Goal: Task Accomplishment & Management: Manage account settings

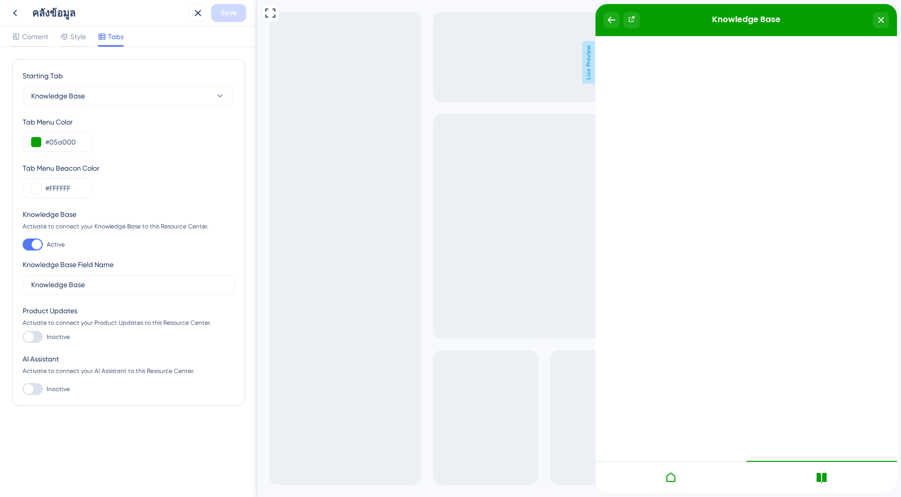
click at [664, 464] on div at bounding box center [670, 477] width 151 height 32
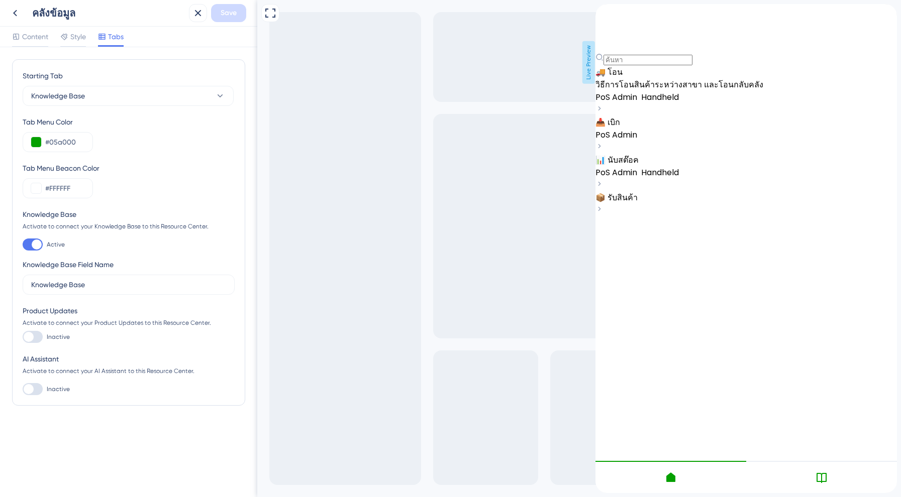
click at [679, 103] on span "Handheld" at bounding box center [660, 97] width 38 height 12
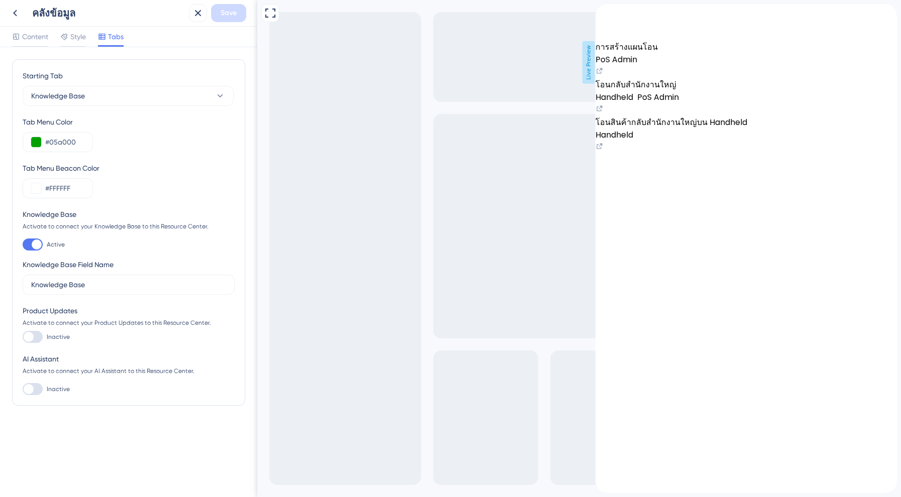
click at [658, 53] on span "การสร้างแผนโอน" at bounding box center [626, 47] width 62 height 12
click at [709, 66] on div "PoS Admin" at bounding box center [745, 59] width 301 height 13
click at [607, 16] on icon "back to header" at bounding box center [603, 12] width 8 height 8
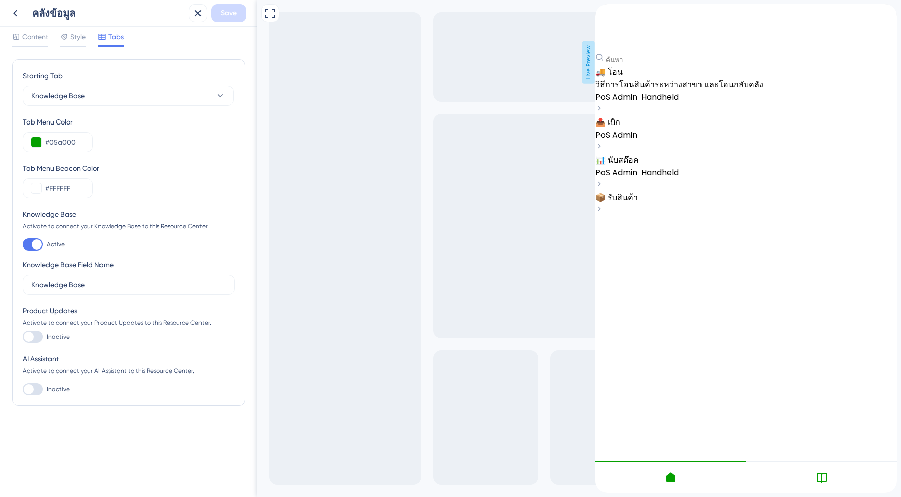
click at [628, 203] on span "📦 รับสินค้า" at bounding box center [616, 198] width 42 height 12
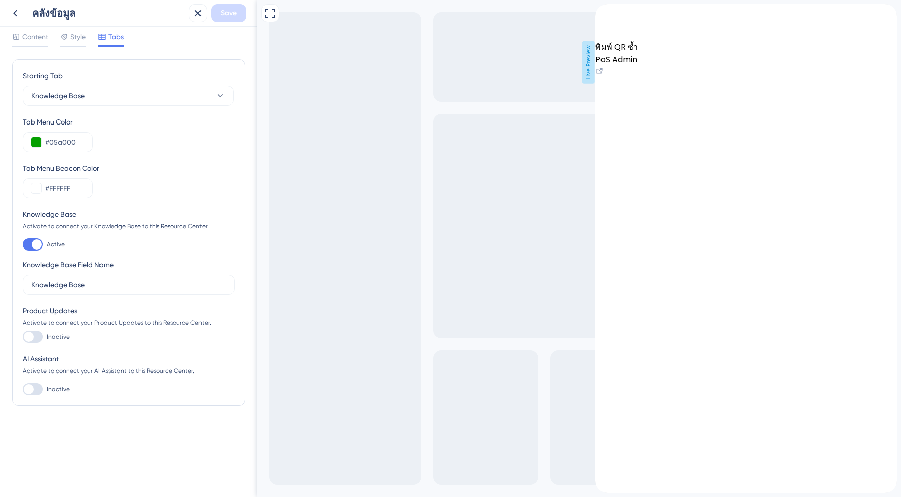
click at [674, 66] on div "PoS Admin" at bounding box center [745, 59] width 301 height 13
click at [607, 16] on icon "back to header" at bounding box center [603, 12] width 8 height 8
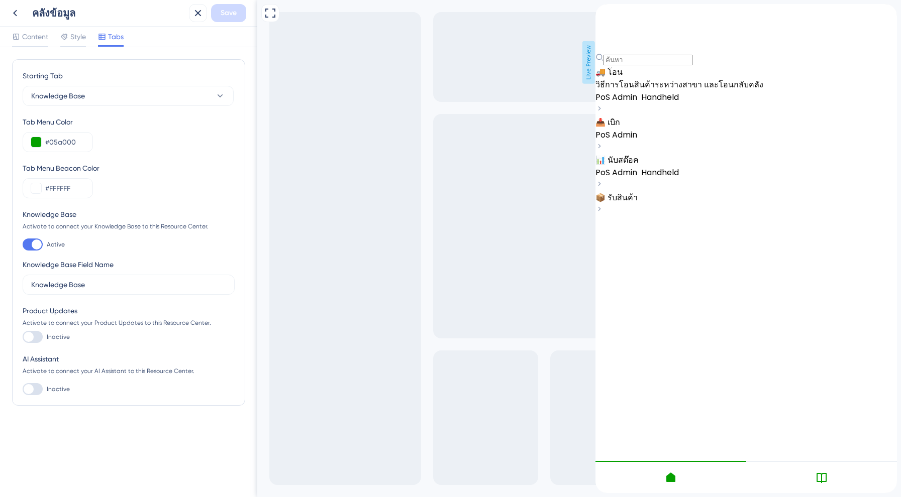
click at [638, 203] on span "📦 รับสินค้า" at bounding box center [616, 198] width 42 height 12
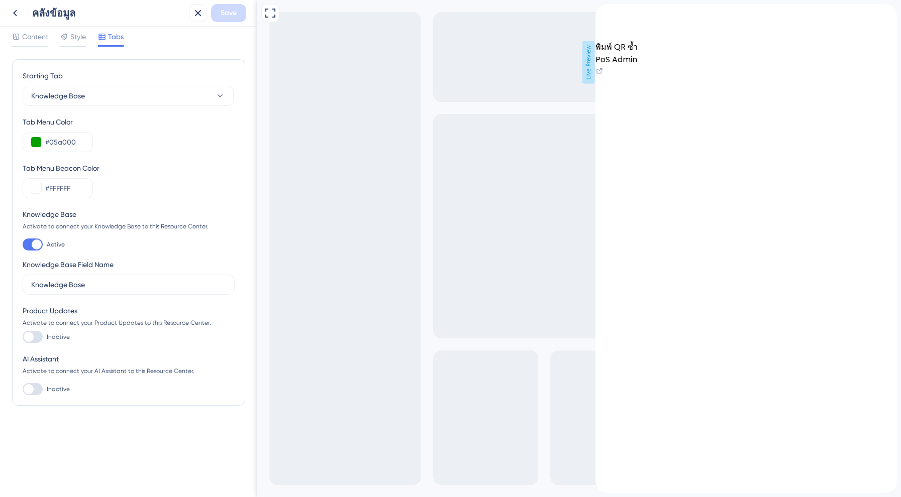
click at [607, 16] on icon "back to header" at bounding box center [603, 12] width 8 height 8
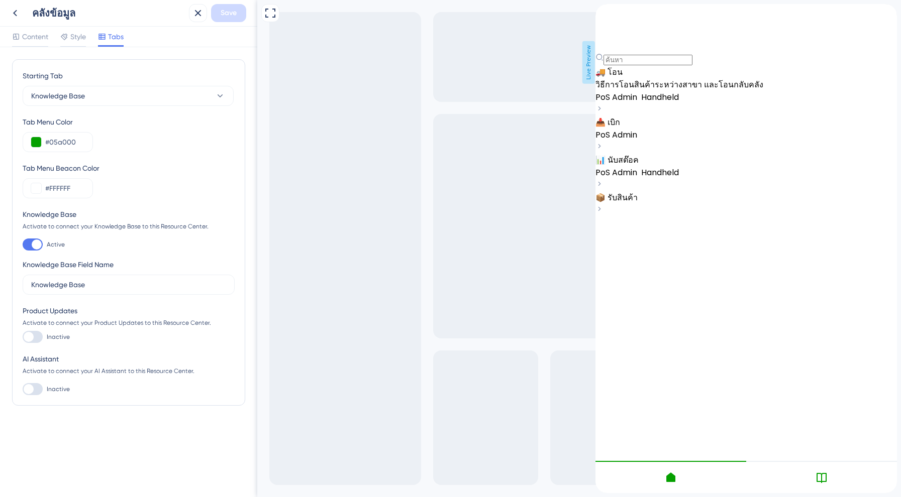
click at [32, 238] on div "Knowledge Base Activate to connect your Knowledge Base to this Resource Center.…" at bounding box center [129, 251] width 212 height 86
click at [33, 241] on div at bounding box center [37, 245] width 10 height 10
click at [23, 245] on input "Active" at bounding box center [22, 245] width 1 height 1
checkbox input "false"
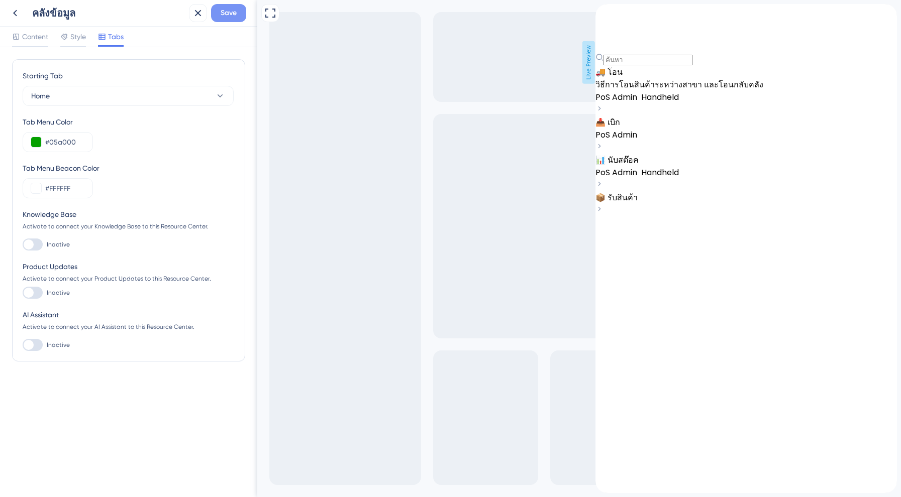
click at [233, 19] on button "Save" at bounding box center [228, 13] width 35 height 18
click at [193, 21] on icon at bounding box center [191, 19] width 10 height 10
click at [199, 16] on icon at bounding box center [198, 13] width 12 height 12
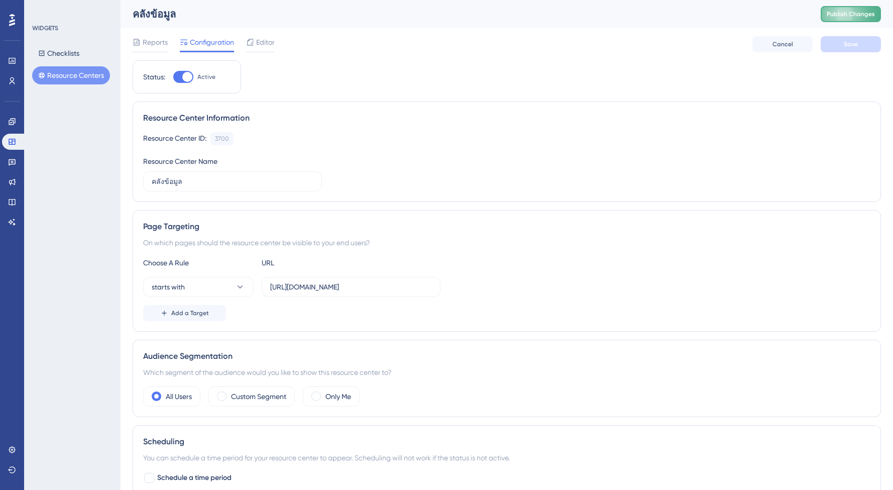
click at [875, 14] on span "Publish Changes" at bounding box center [851, 14] width 48 height 8
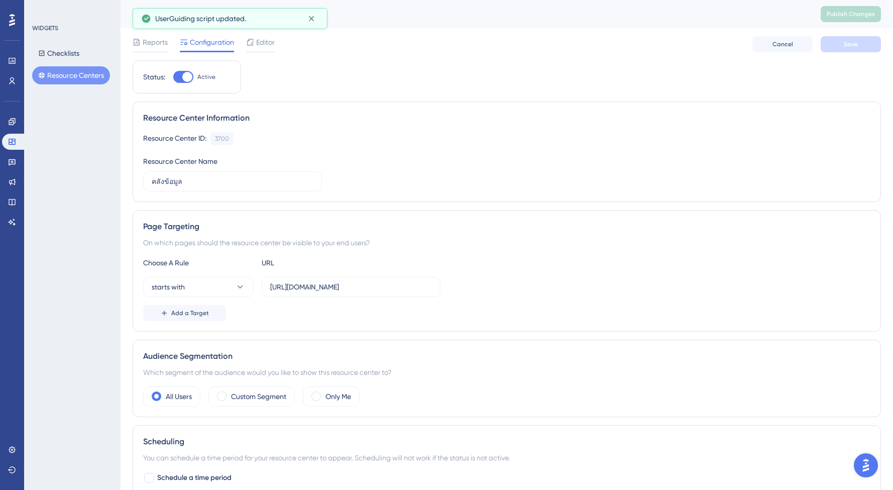
click at [226, 20] on span "UserGuiding script updated." at bounding box center [200, 19] width 91 height 12
click at [284, 66] on div "Status: Active Resource Center Information Resource Center ID: 3700 Copy Resour…" at bounding box center [507, 323] width 749 height 527
click at [7, 120] on link at bounding box center [12, 122] width 20 height 16
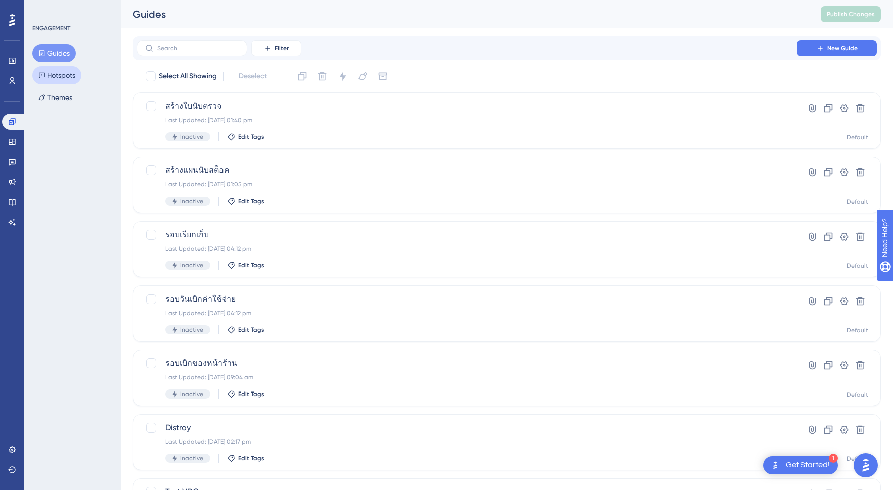
click at [59, 75] on button "Hotspots" at bounding box center [56, 75] width 49 height 18
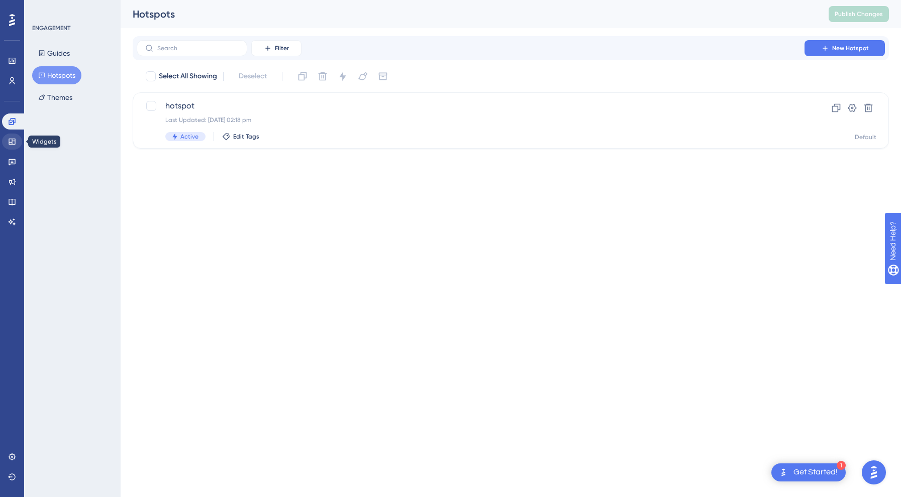
click at [8, 138] on icon at bounding box center [12, 142] width 8 height 8
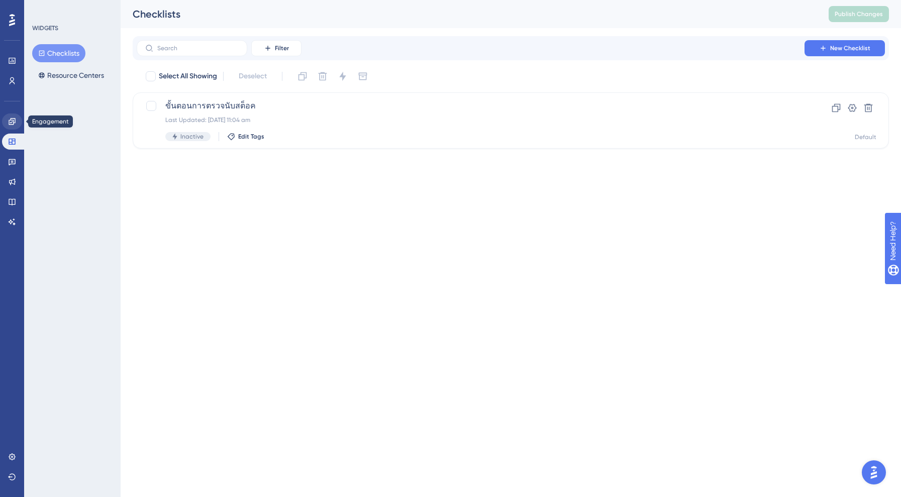
click at [13, 121] on icon at bounding box center [12, 122] width 8 height 8
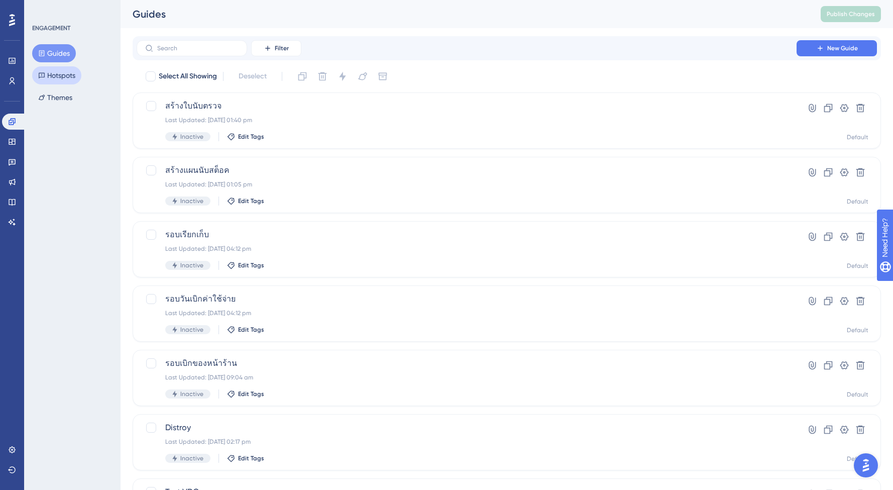
click at [69, 68] on button "Hotspots" at bounding box center [56, 75] width 49 height 18
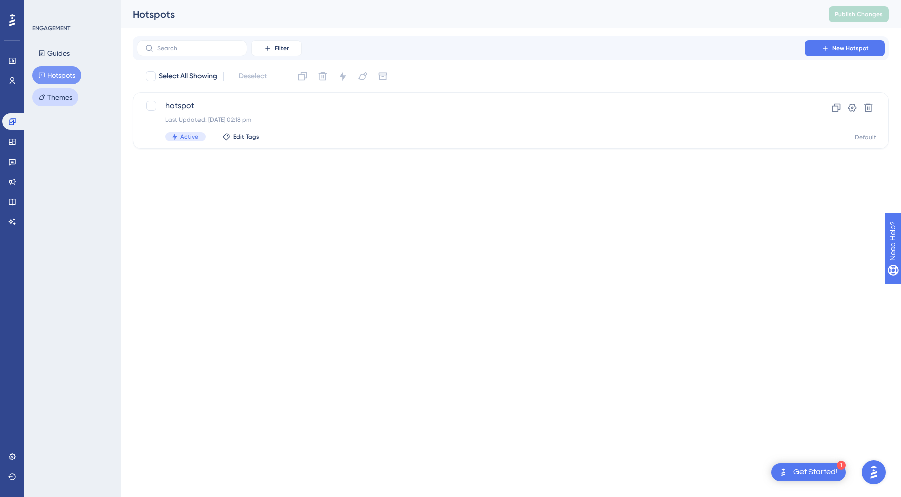
click at [59, 100] on button "Themes" at bounding box center [55, 97] width 46 height 18
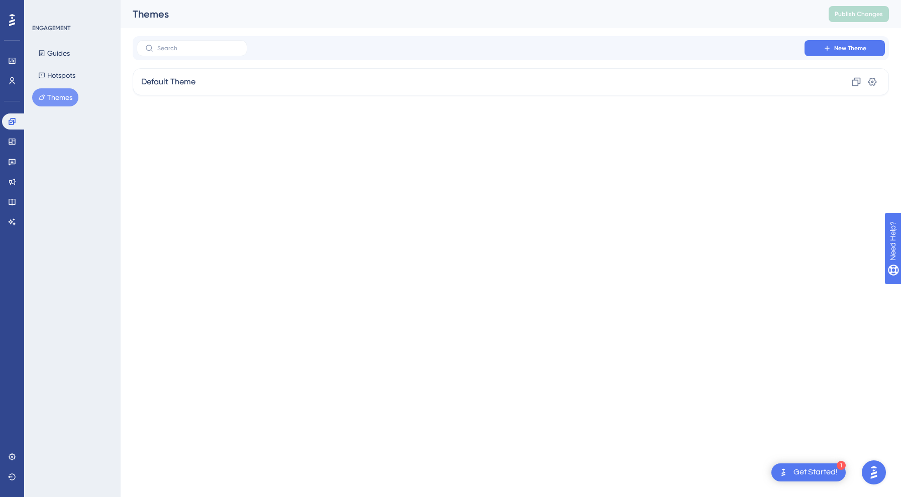
click at [22, 178] on updates "Product Updates" at bounding box center [12, 182] width 20 height 16
click at [15, 141] on icon at bounding box center [12, 142] width 7 height 6
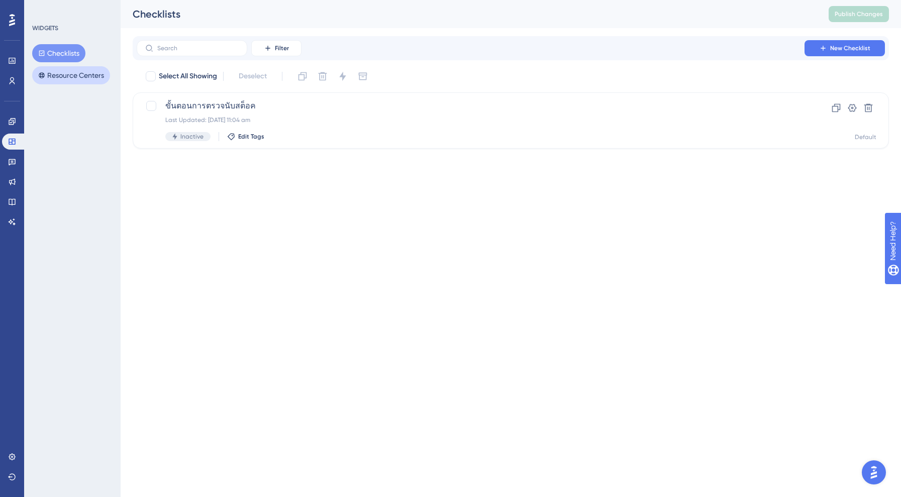
click at [74, 76] on button "Resource Centers" at bounding box center [71, 75] width 78 height 18
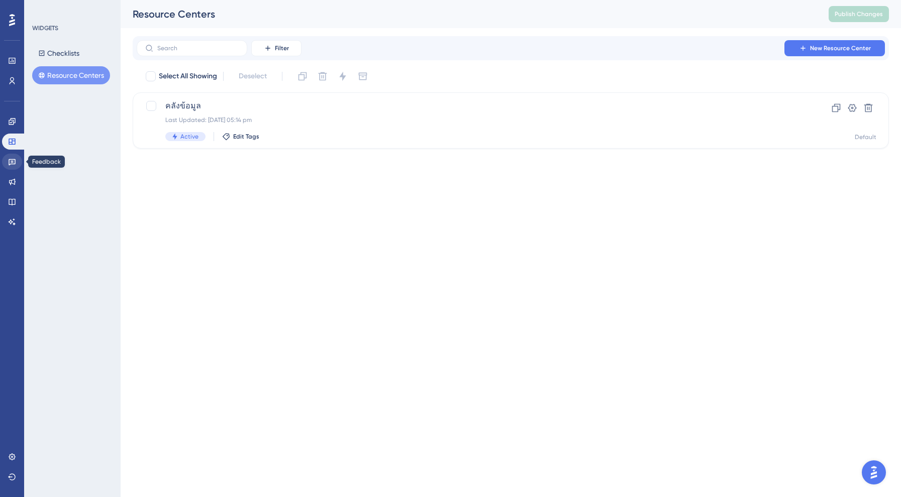
click at [9, 157] on link at bounding box center [12, 162] width 20 height 16
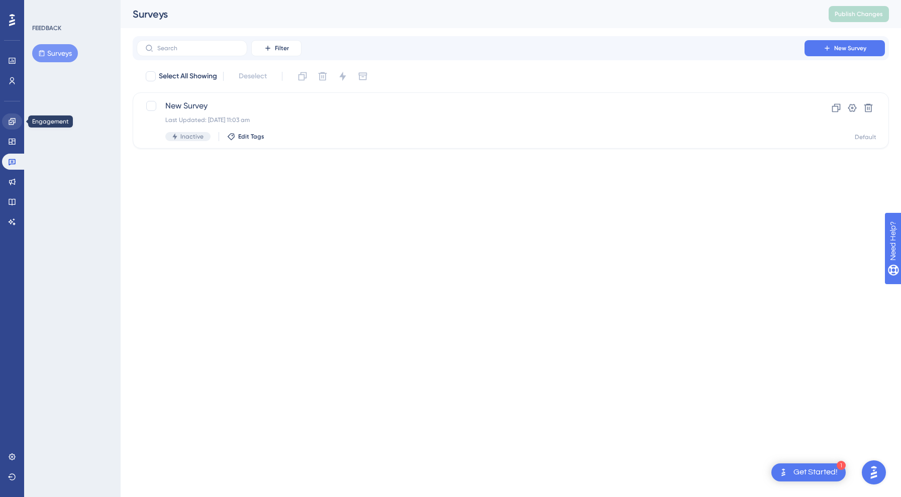
click at [15, 127] on link at bounding box center [12, 122] width 20 height 16
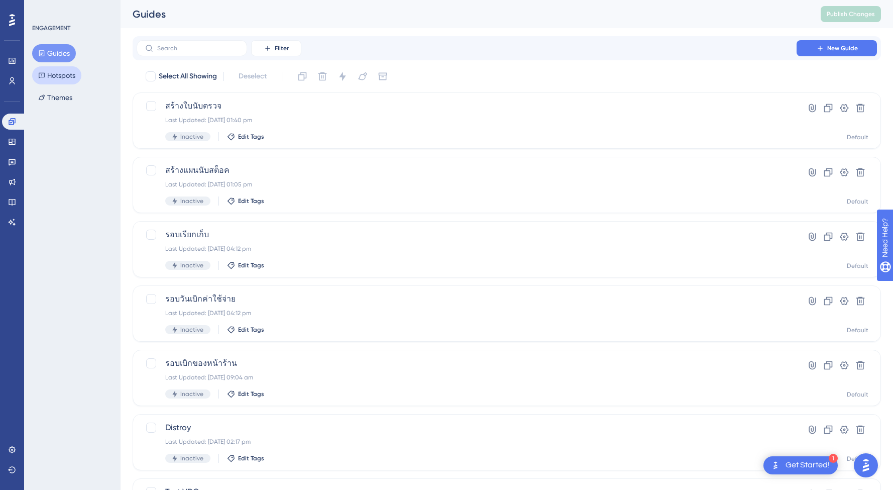
click at [59, 69] on button "Hotspots" at bounding box center [56, 75] width 49 height 18
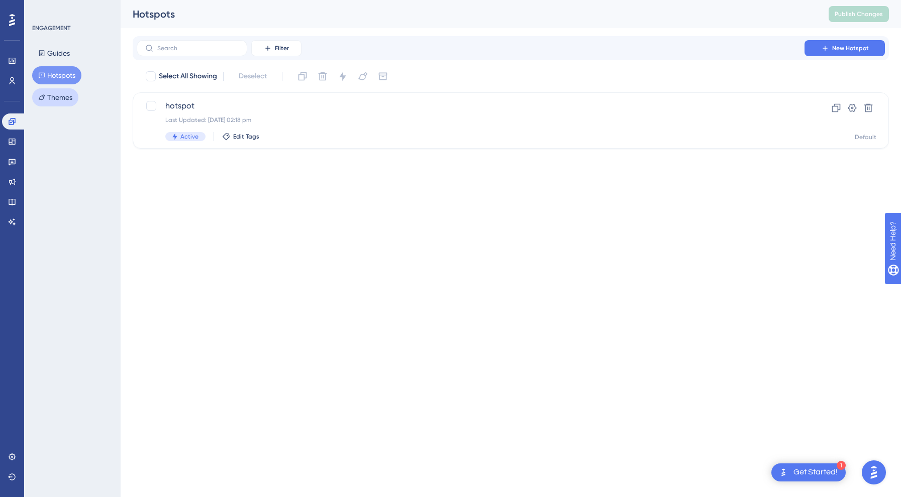
click at [48, 99] on button "Themes" at bounding box center [55, 97] width 46 height 18
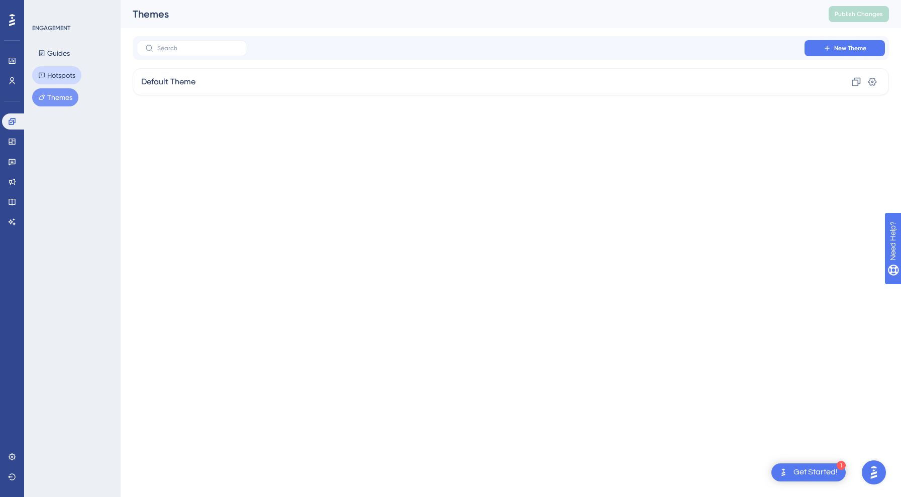
click at [57, 77] on button "Hotspots" at bounding box center [56, 75] width 49 height 18
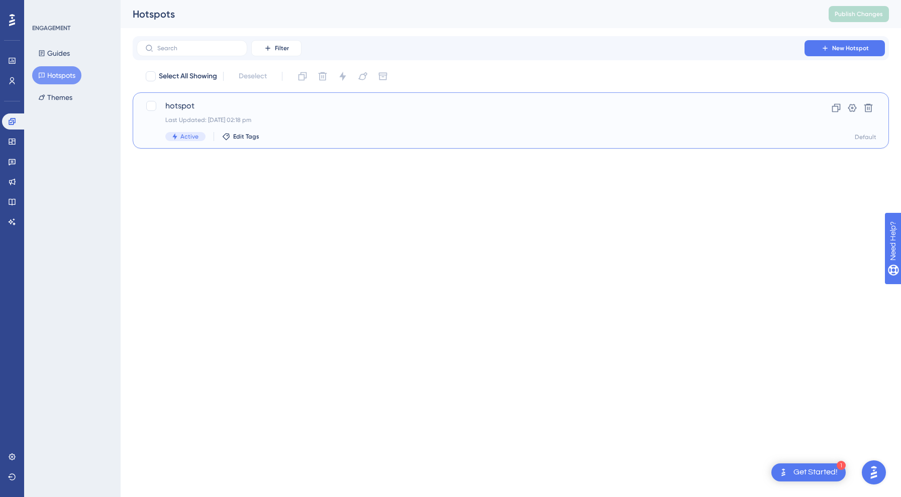
click at [227, 97] on div "hotspot Last Updated: [DATE] 02:18 pm Active Edit Tags Clone Settings Delete De…" at bounding box center [511, 120] width 756 height 56
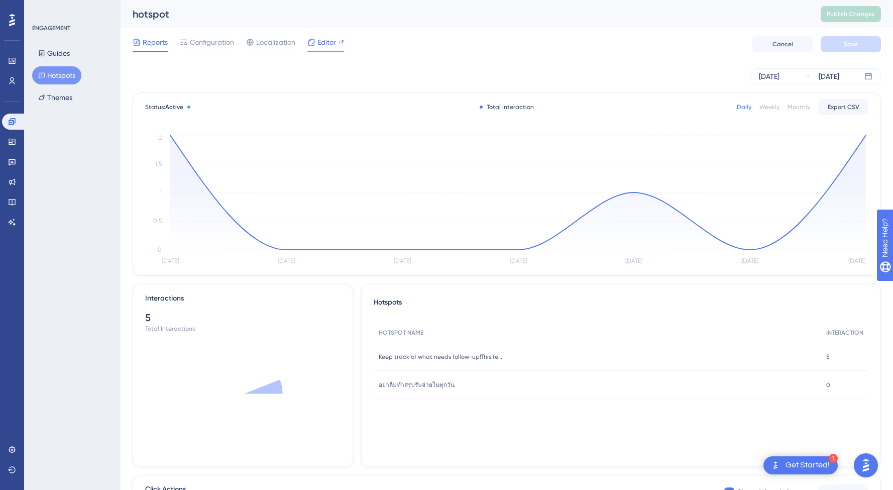
click at [328, 40] on span "Editor" at bounding box center [326, 42] width 19 height 12
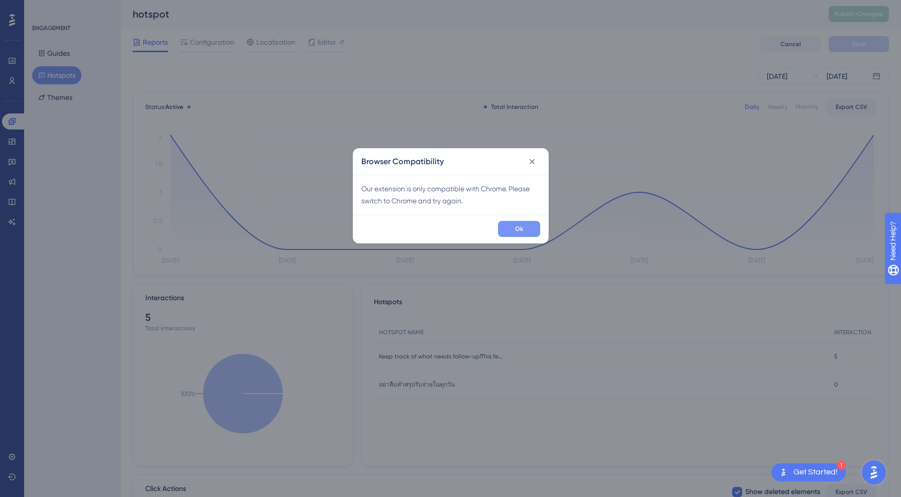
click at [523, 226] on button "Ok" at bounding box center [519, 229] width 42 height 16
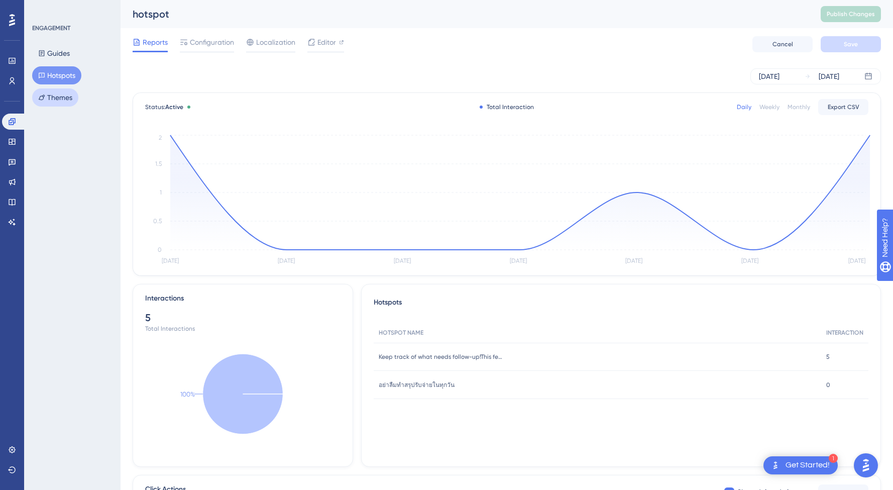
click at [63, 90] on button "Themes" at bounding box center [55, 97] width 46 height 18
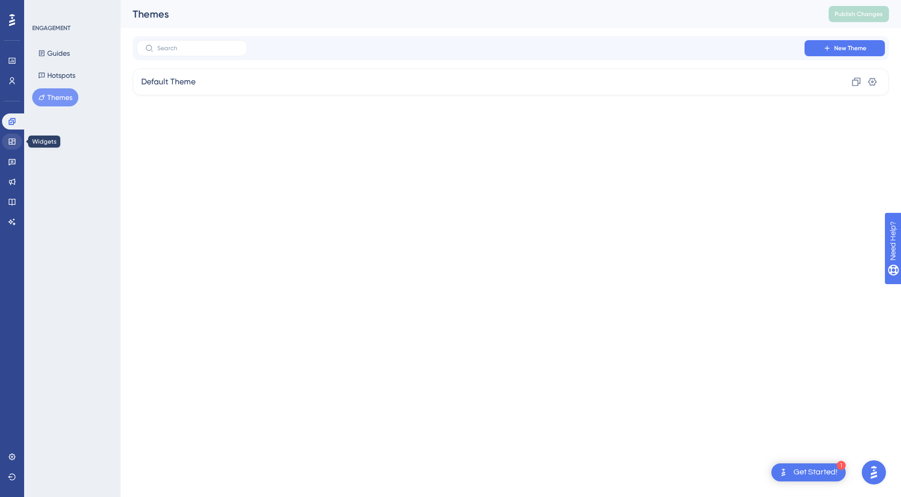
click at [13, 137] on link at bounding box center [12, 142] width 20 height 16
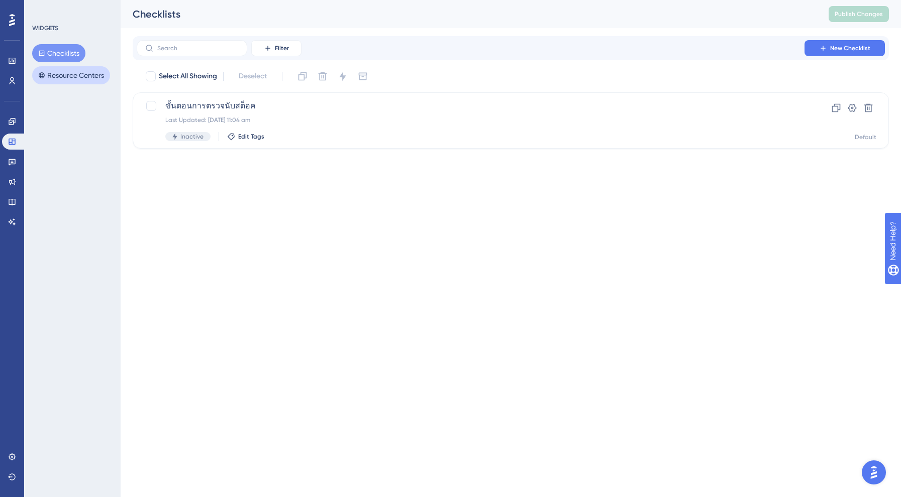
click at [85, 70] on button "Resource Centers" at bounding box center [71, 75] width 78 height 18
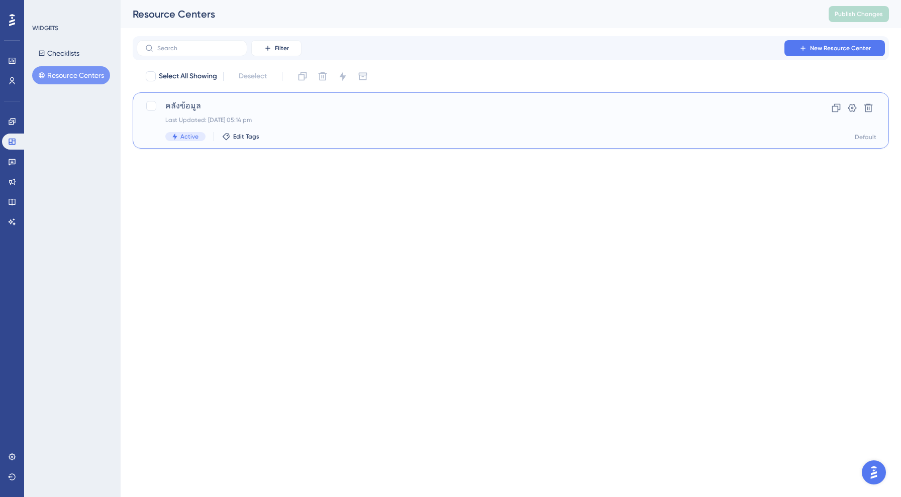
click at [273, 113] on div "คลังข้อมูล Last Updated: [DATE] 05:14 pm Active Edit Tags" at bounding box center [470, 120] width 610 height 41
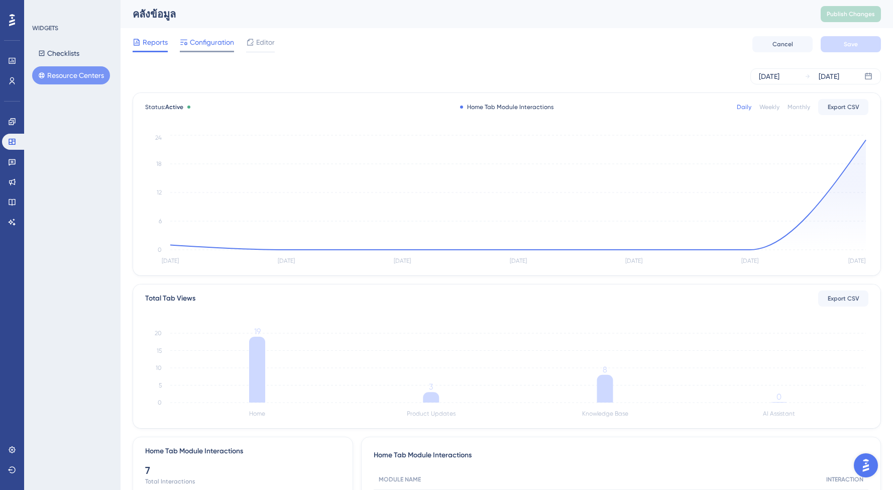
click at [199, 42] on span "Configuration" at bounding box center [212, 42] width 44 height 12
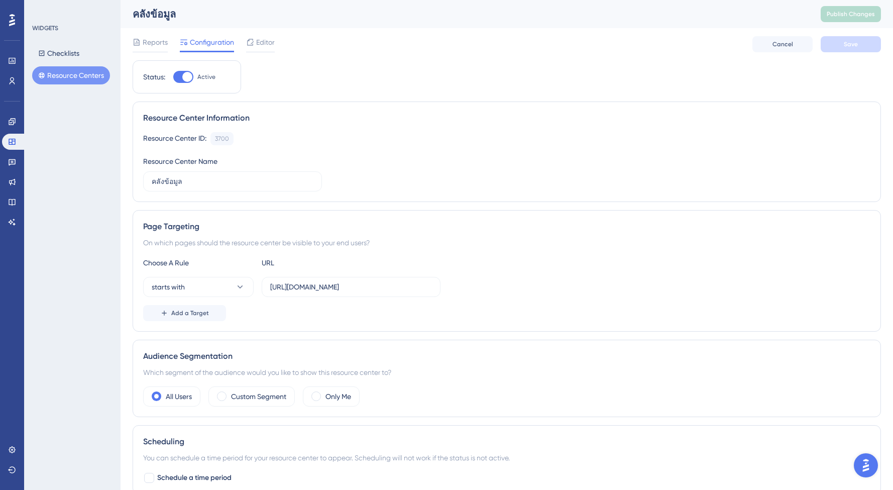
scroll to position [154, 0]
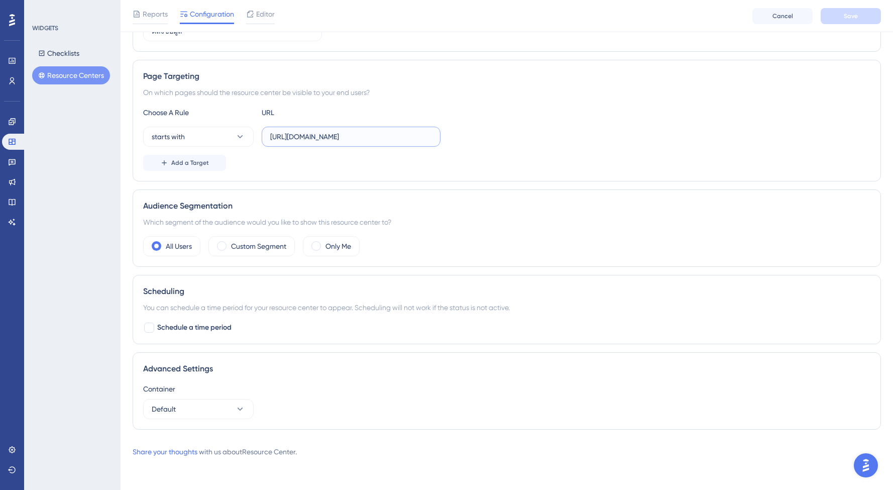
click at [343, 136] on input "[URL][DOMAIN_NAME]" at bounding box center [351, 136] width 162 height 11
click at [401, 174] on div "Page Targeting On which pages should the resource center be visible to your end…" at bounding box center [507, 121] width 749 height 122
click at [198, 166] on span "Add a Target" at bounding box center [190, 163] width 38 height 8
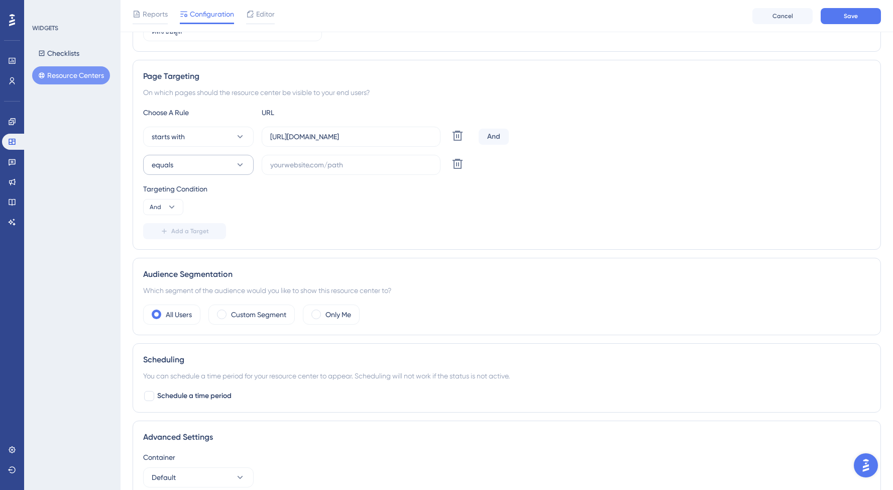
click at [176, 167] on button "equals" at bounding box center [198, 165] width 111 height 20
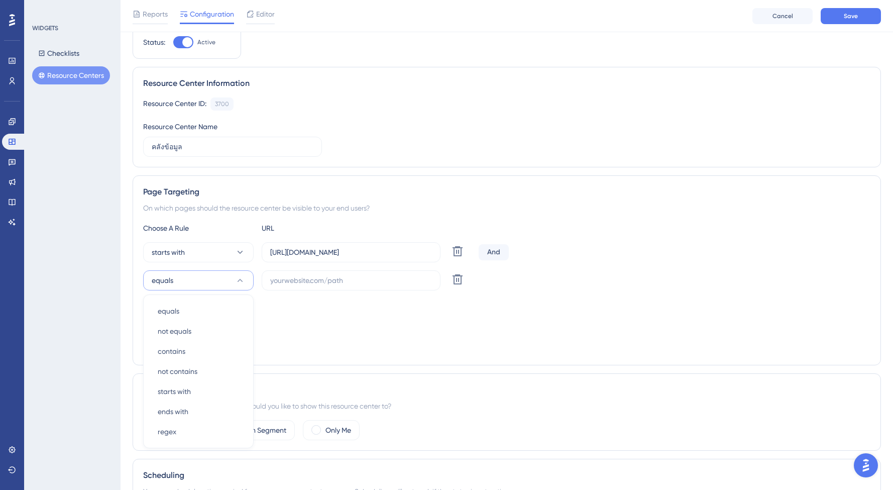
scroll to position [145, 0]
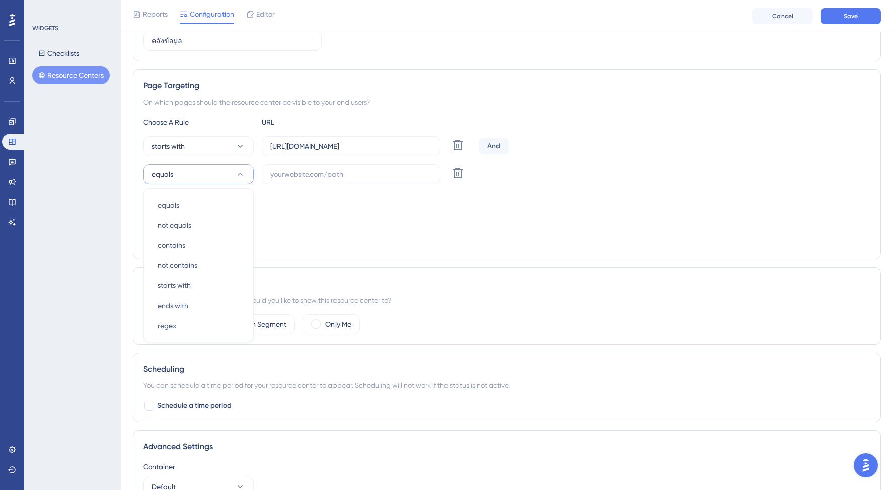
click at [274, 221] on div "Targeting Condition And" at bounding box center [506, 208] width 727 height 32
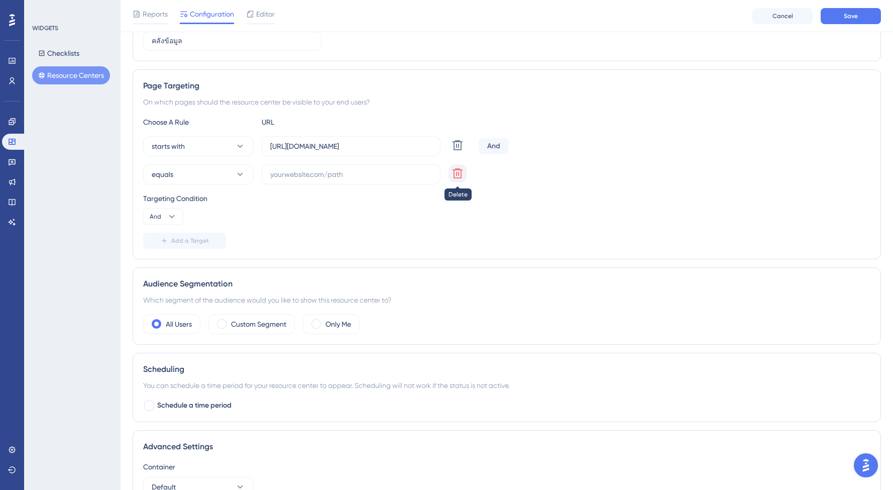
click at [461, 150] on icon at bounding box center [458, 145] width 10 height 10
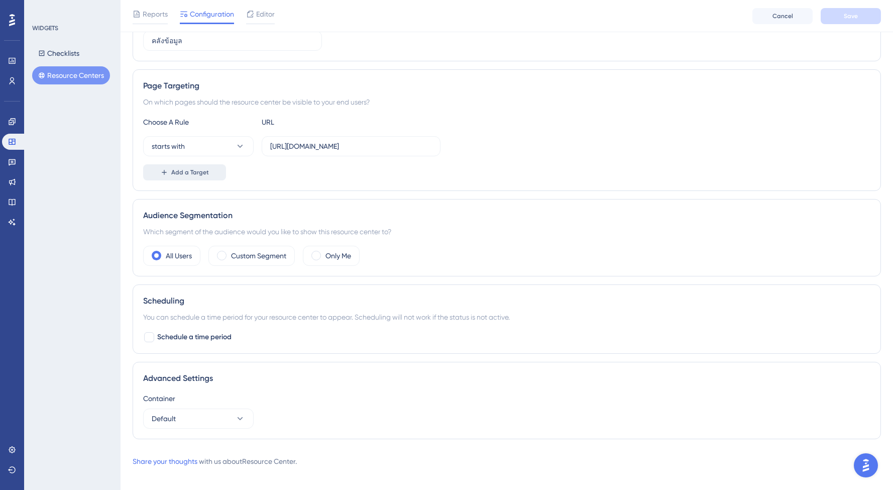
click at [199, 168] on span "Add a Target" at bounding box center [190, 172] width 38 height 8
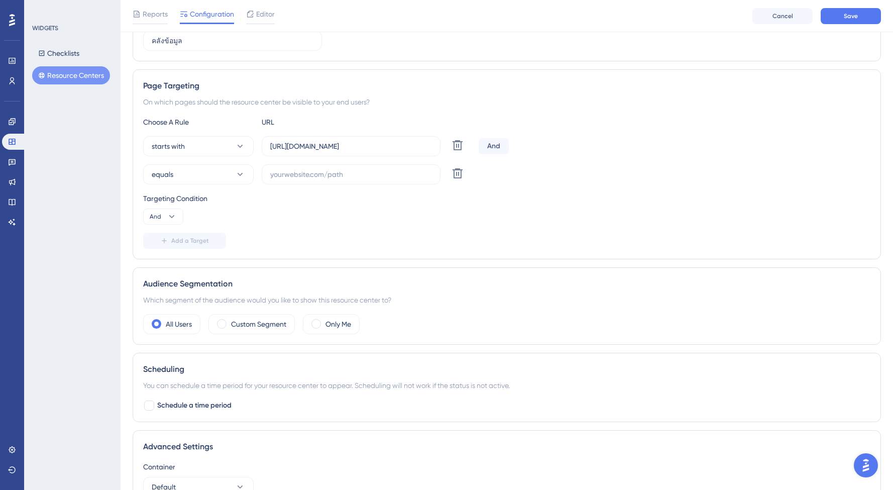
click at [507, 148] on div "And" at bounding box center [494, 146] width 30 height 16
click at [505, 147] on div "And" at bounding box center [494, 146] width 30 height 16
click at [491, 146] on div "And" at bounding box center [494, 146] width 30 height 16
click at [501, 145] on div "And" at bounding box center [494, 146] width 30 height 16
click at [177, 173] on button "equals" at bounding box center [198, 174] width 111 height 20
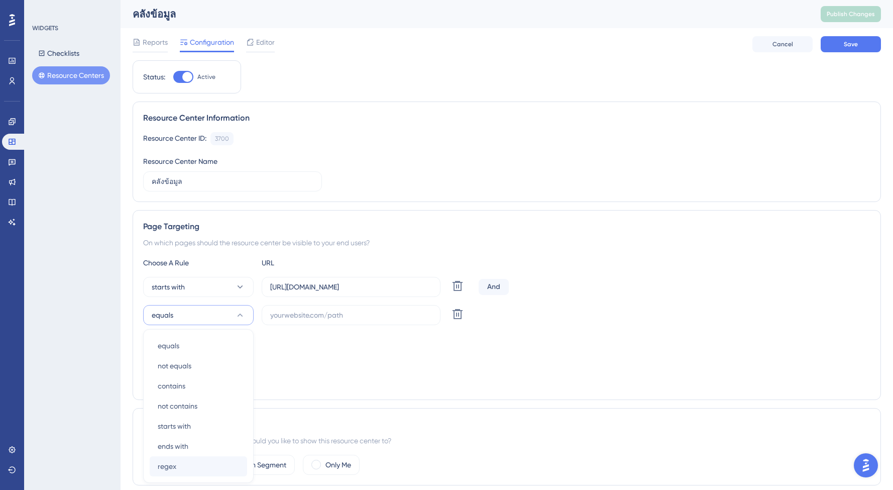
scroll to position [213, 0]
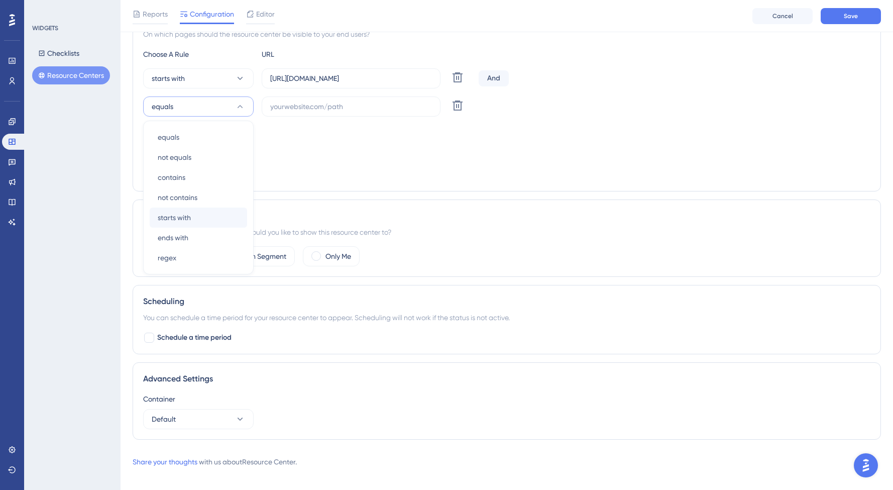
click at [211, 222] on div "starts with starts with" at bounding box center [198, 217] width 81 height 20
click at [313, 73] on input "[URL][DOMAIN_NAME]" at bounding box center [351, 78] width 162 height 11
click at [314, 80] on input "[URL][DOMAIN_NAME]" at bounding box center [351, 78] width 162 height 11
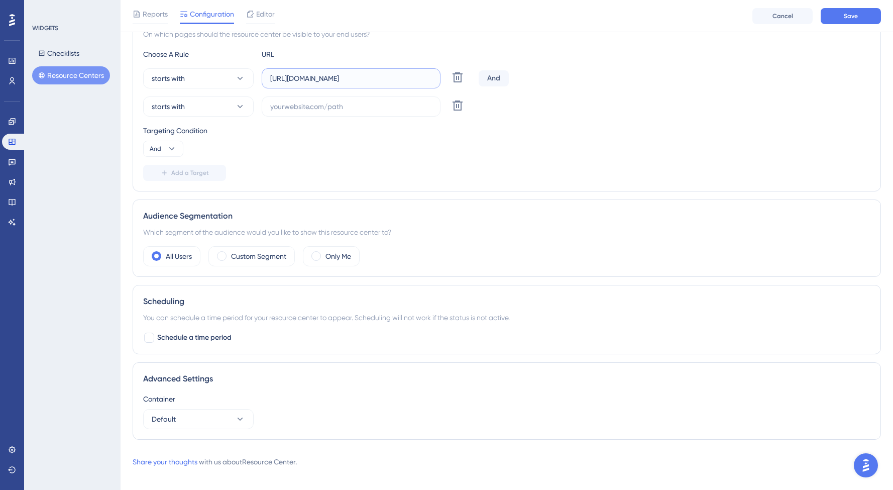
click at [314, 80] on input "[URL][DOMAIN_NAME]" at bounding box center [351, 78] width 162 height 11
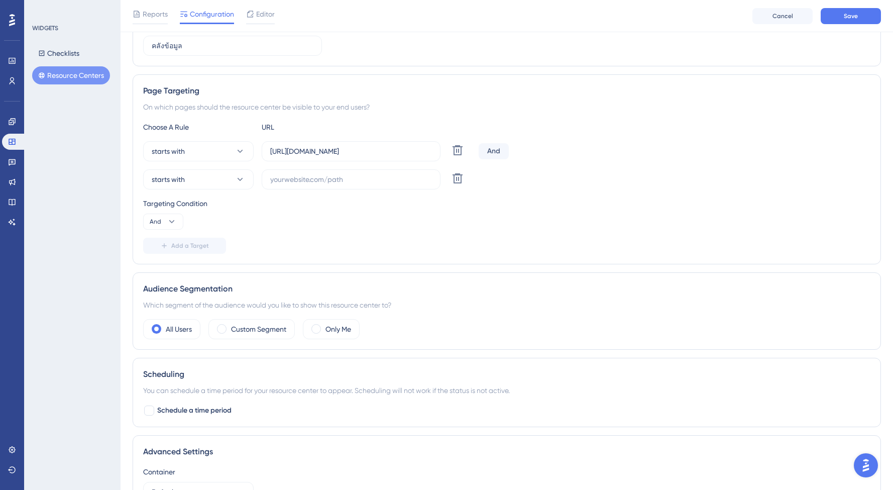
click at [287, 221] on div "Targeting Condition And" at bounding box center [506, 213] width 727 height 32
click at [303, 170] on label at bounding box center [351, 179] width 179 height 20
click at [303, 174] on input "text" at bounding box center [351, 179] width 162 height 11
paste input "[URL][DOMAIN_NAME]"
click at [343, 178] on input "[URL][DOMAIN_NAME]" at bounding box center [351, 179] width 162 height 11
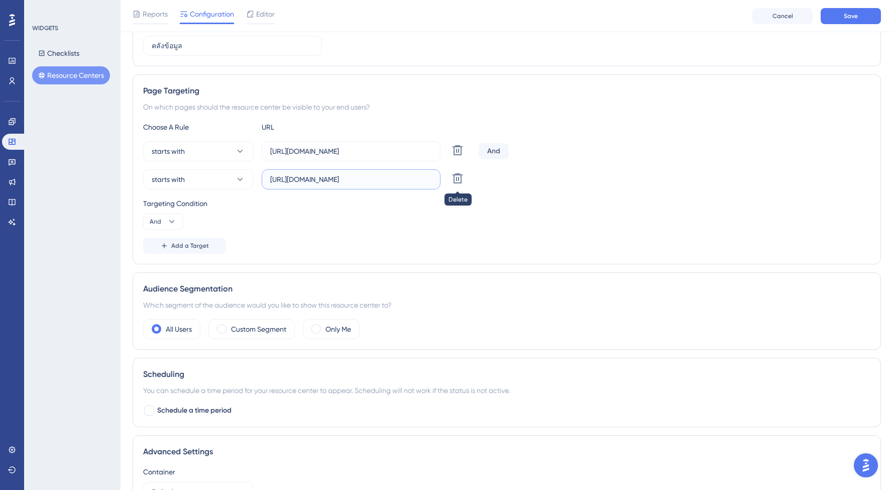
type input "[URL][DOMAIN_NAME]"
click at [466, 172] on div at bounding box center [458, 179] width 18 height 20
click at [465, 159] on button at bounding box center [458, 150] width 18 height 18
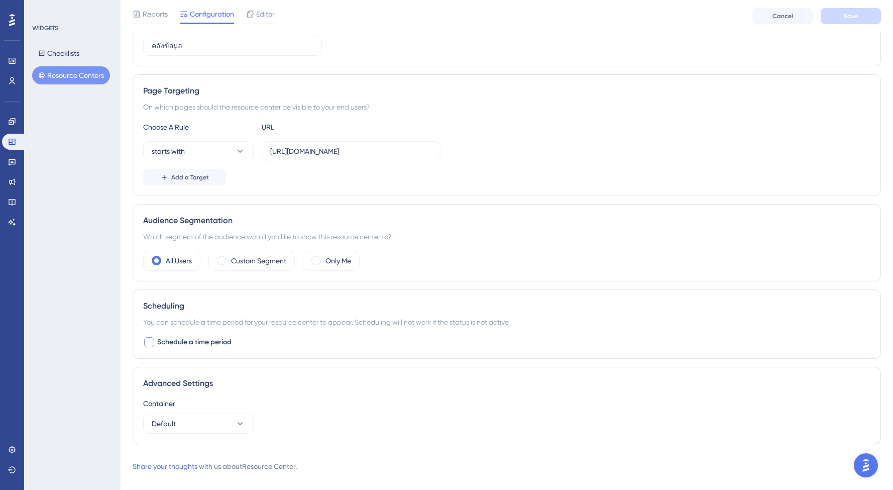
scroll to position [154, 0]
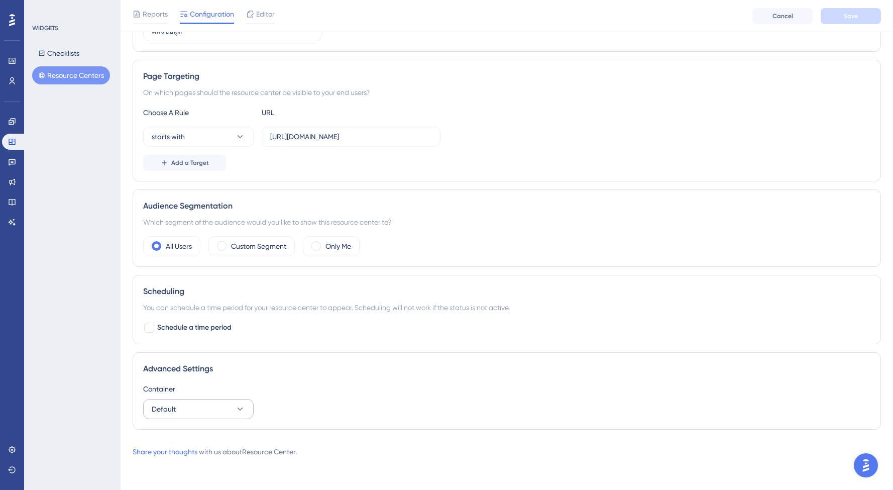
click at [190, 407] on button "Default" at bounding box center [198, 409] width 111 height 20
click at [189, 433] on div "POSAdmin_UAT POSAdmin_UAT" at bounding box center [198, 440] width 81 height 20
click at [183, 412] on span "POSAdmin_UAT" at bounding box center [177, 409] width 50 height 12
click at [191, 454] on div "Default Default" at bounding box center [198, 460] width 81 height 20
click at [340, 391] on div "Container" at bounding box center [506, 389] width 727 height 12
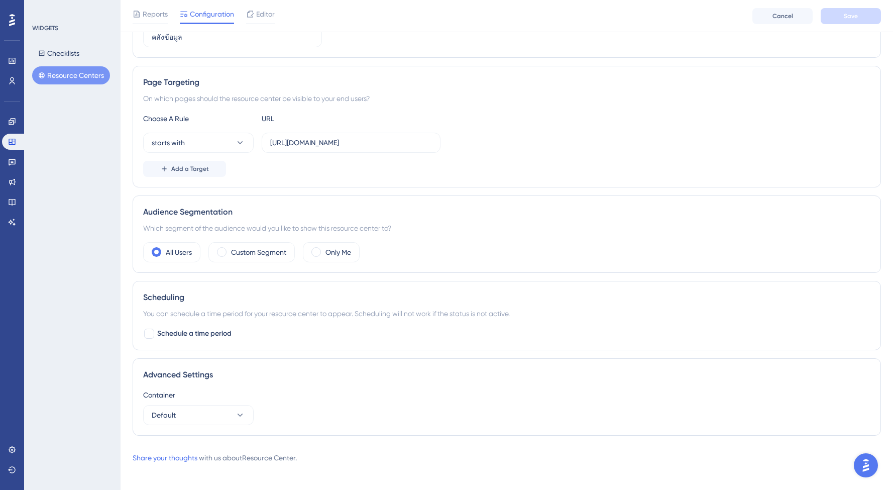
scroll to position [0, 0]
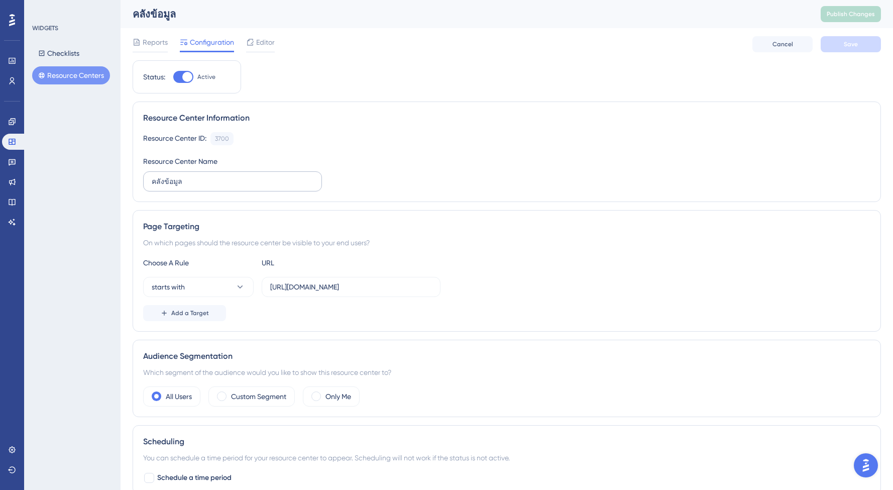
click at [199, 187] on label "คลังข้อมูล" at bounding box center [232, 181] width 179 height 20
click at [199, 187] on input "คลังข้อมูล" at bounding box center [233, 181] width 162 height 11
click at [450, 199] on div "Resource Center Information Resource Center ID: 3700 Copy Resource Center Name …" at bounding box center [507, 151] width 749 height 100
click at [144, 46] on span "Reports" at bounding box center [155, 42] width 25 height 12
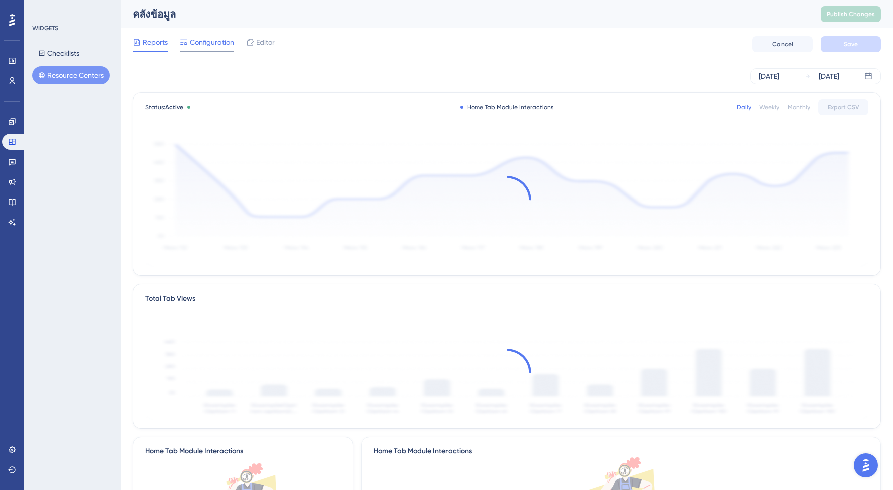
click at [199, 42] on span "Configuration" at bounding box center [212, 42] width 44 height 12
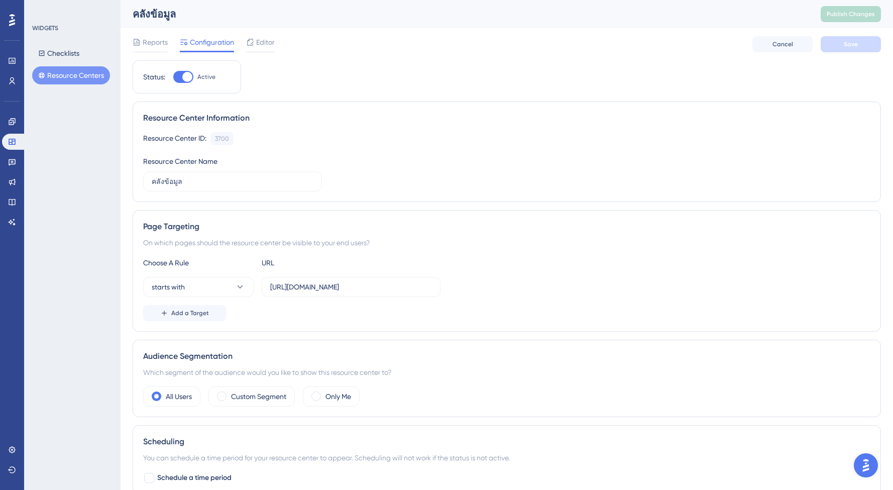
click at [70, 78] on button "Resource Centers" at bounding box center [71, 75] width 78 height 18
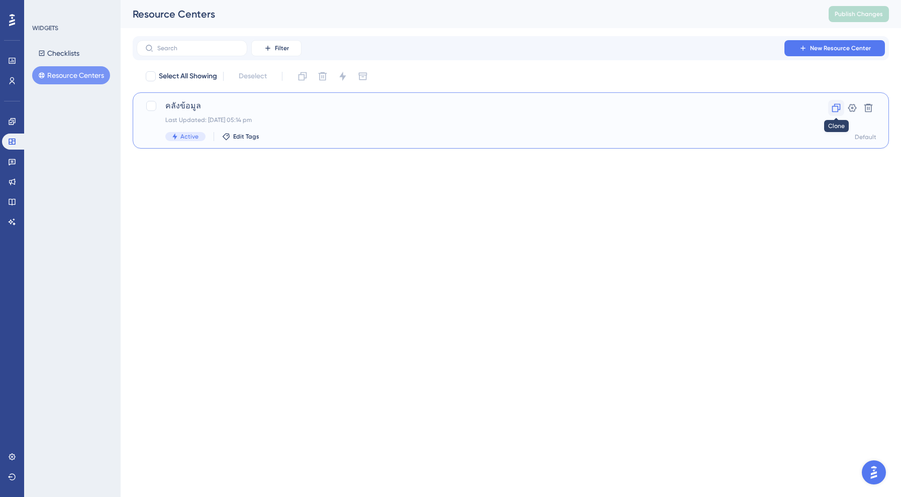
click at [837, 109] on icon at bounding box center [836, 108] width 9 height 9
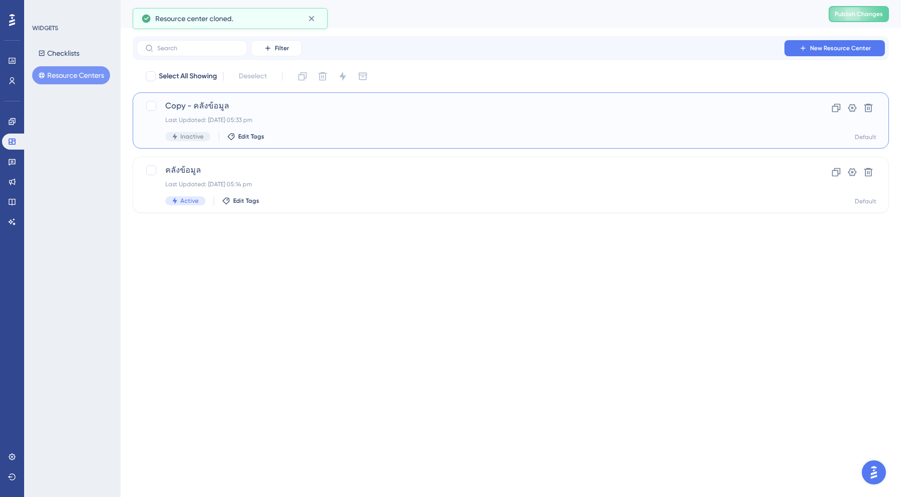
click at [198, 107] on span "Copy - คลังข้อมูล" at bounding box center [470, 106] width 610 height 12
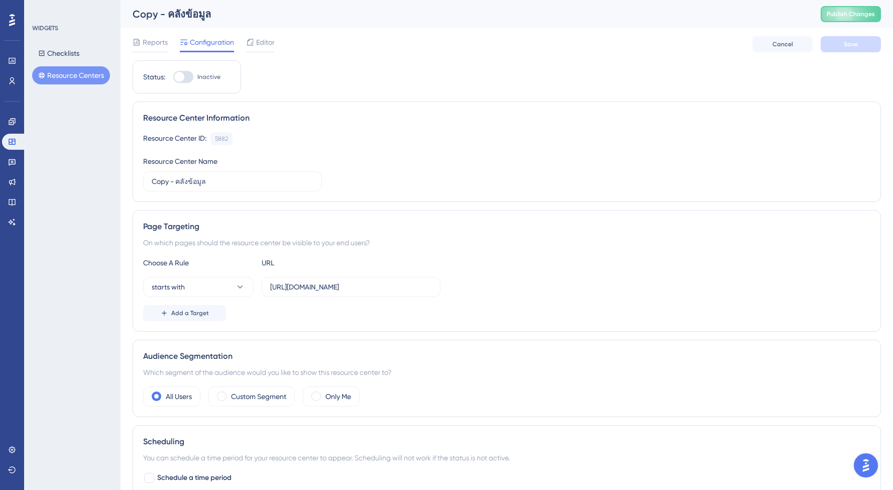
click at [67, 76] on button "Resource Centers" at bounding box center [71, 75] width 78 height 18
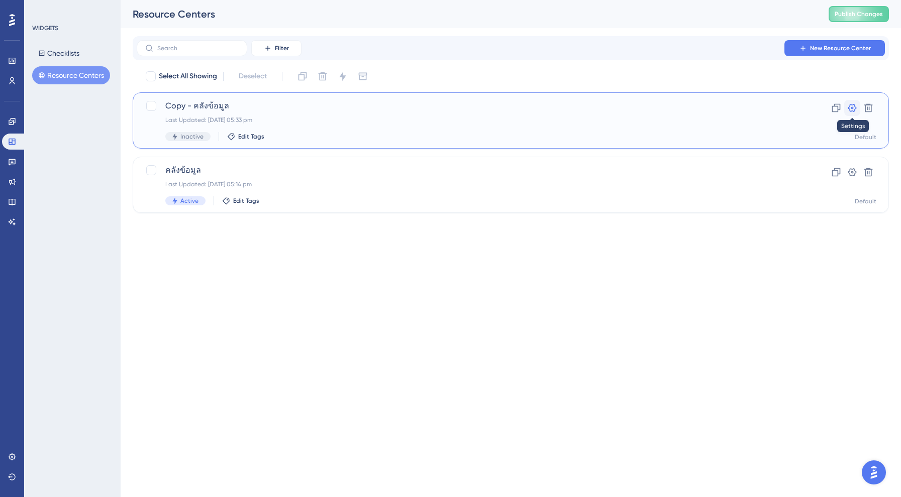
click at [848, 108] on icon at bounding box center [852, 108] width 10 height 10
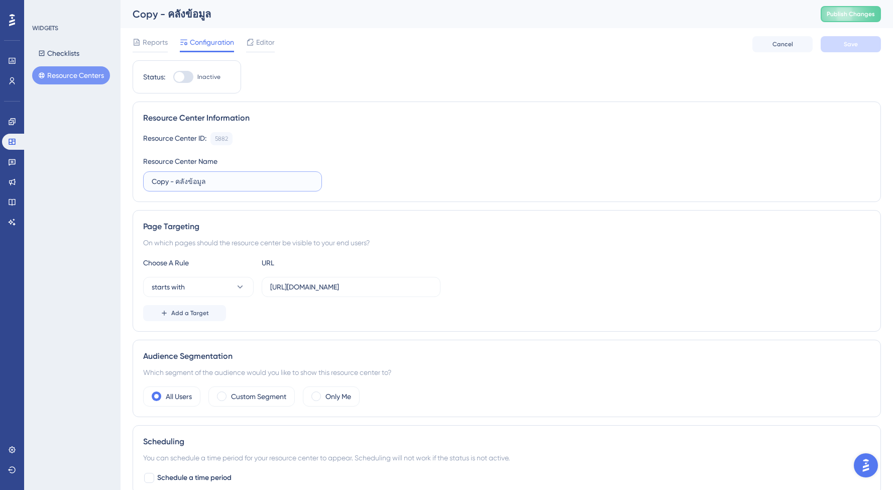
click at [176, 181] on input "Copy - คลังข้อมูล" at bounding box center [233, 181] width 162 height 11
drag, startPoint x: 175, startPoint y: 176, endPoint x: 117, endPoint y: 178, distance: 58.3
click at [121, 178] on div "Performance Users Engagement Widgets Feedback Product Updates Knowledge Base AI…" at bounding box center [507, 312] width 773 height 624
drag, startPoint x: 173, startPoint y: 182, endPoint x: 128, endPoint y: 180, distance: 45.3
click at [128, 180] on div "Performance Users Engagement Widgets Feedback Product Updates Knowledge Base AI…" at bounding box center [507, 312] width 773 height 624
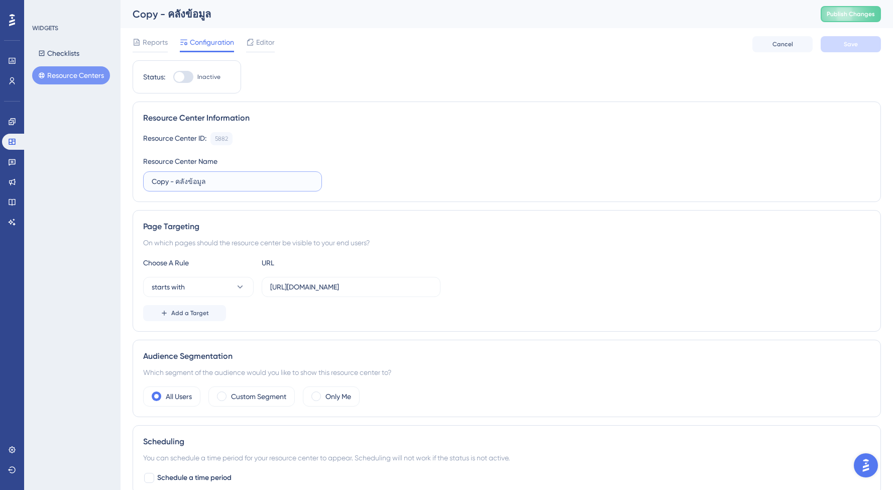
click at [177, 180] on input "Copy - คลังข้อมูล" at bounding box center [233, 181] width 162 height 11
drag, startPoint x: 177, startPoint y: 180, endPoint x: 122, endPoint y: 181, distance: 55.3
click at [122, 181] on div "Performance Users Engagement Widgets Feedback Product Updates Knowledge Base AI…" at bounding box center [507, 312] width 773 height 624
type input "UAT - คลังข้อมูล"
click at [379, 163] on div "Resource Center ID: 5882 Copy Resource Center Name UAT - คลังข้อมูล" at bounding box center [506, 161] width 727 height 59
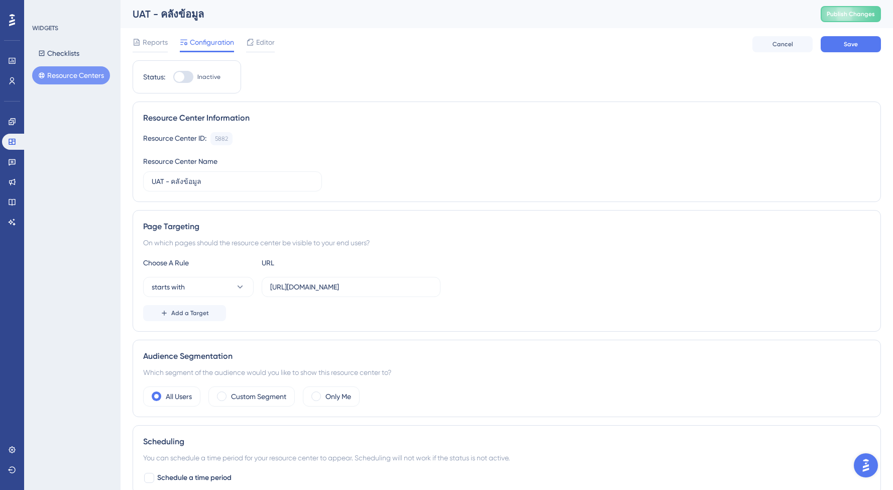
scroll to position [108, 0]
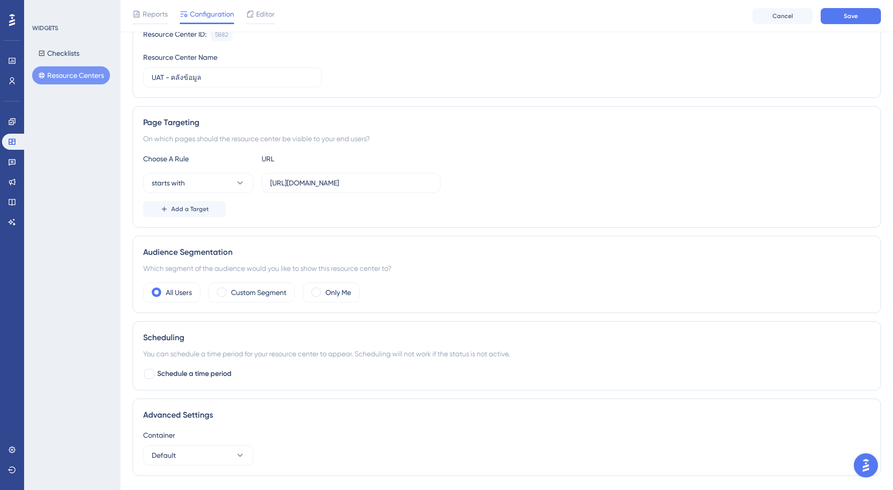
click at [258, 211] on div "Add a Target" at bounding box center [506, 209] width 727 height 16
click at [178, 447] on button "Default" at bounding box center [198, 455] width 111 height 20
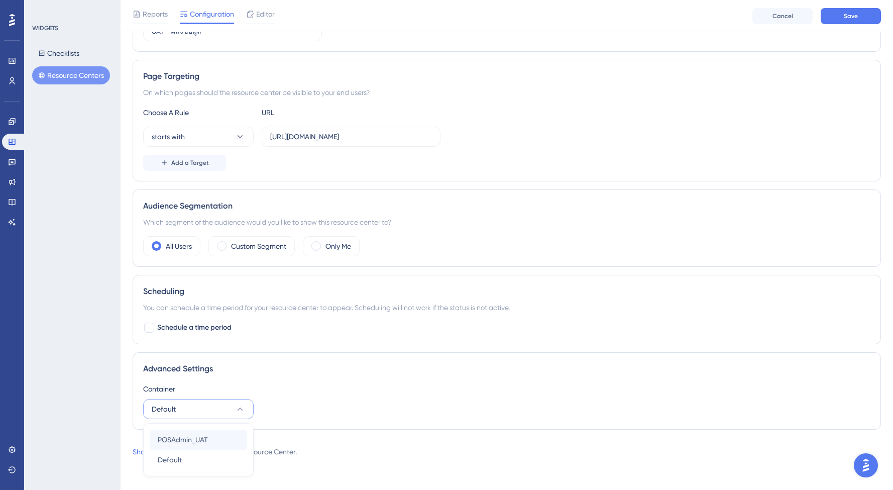
click at [199, 441] on span "POSAdmin_UAT" at bounding box center [183, 440] width 50 height 12
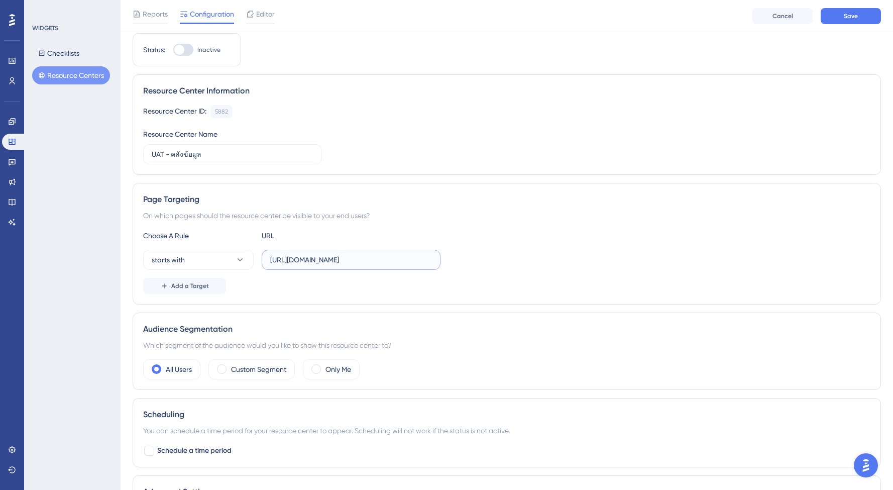
click at [329, 256] on input "[URL][DOMAIN_NAME]" at bounding box center [351, 259] width 162 height 11
click at [344, 258] on input "[URL][DOMAIN_NAME]" at bounding box center [351, 259] width 162 height 11
type input "[URL][DOMAIN_NAME]"
click at [481, 167] on div "Resource Center Information Resource Center ID: 5882 Copy Resource Center Name …" at bounding box center [507, 124] width 749 height 100
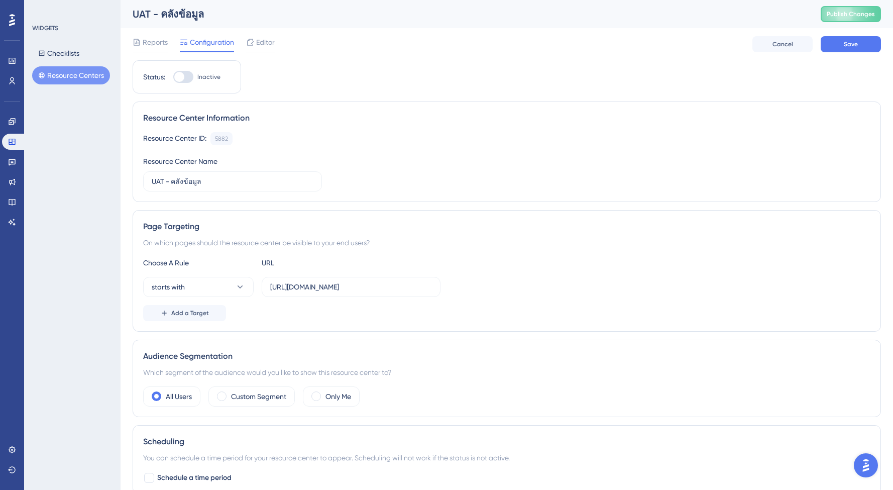
click at [191, 74] on div at bounding box center [183, 77] width 20 height 12
click at [173, 77] on input "Inactive" at bounding box center [173, 77] width 1 height 1
checkbox input "false"
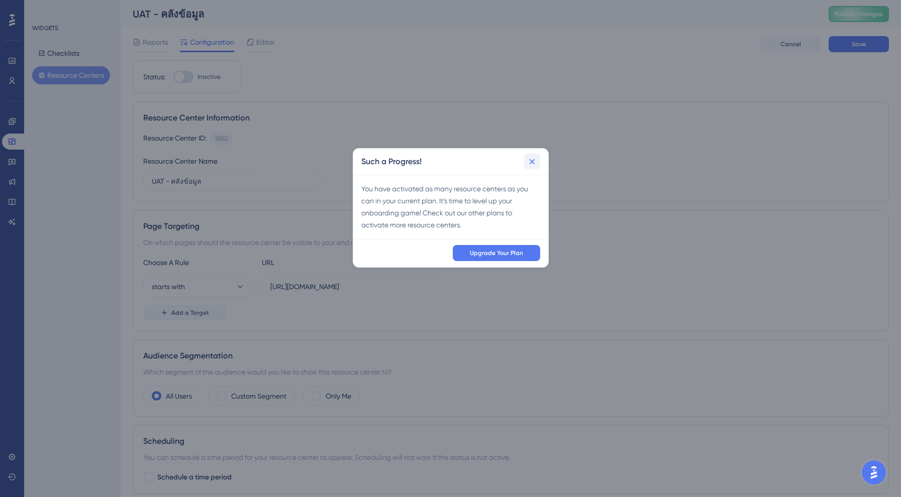
click at [535, 159] on icon at bounding box center [532, 162] width 10 height 10
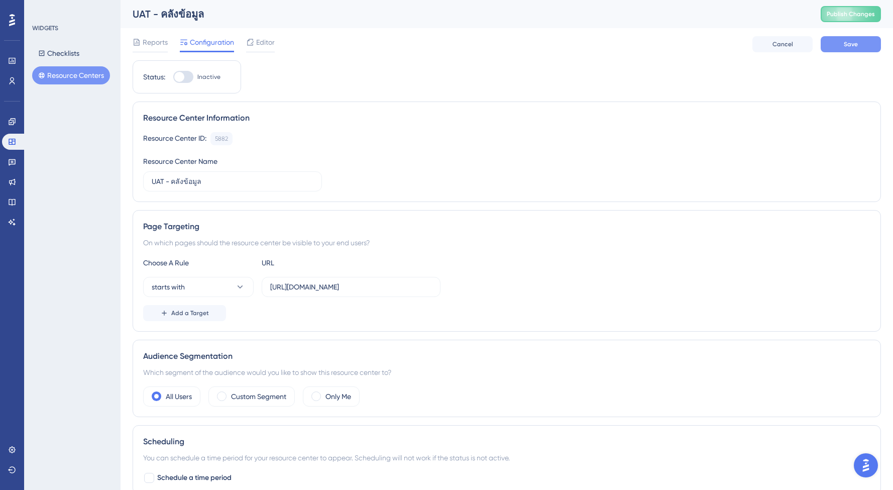
click at [866, 42] on button "Save" at bounding box center [851, 44] width 60 height 16
click at [156, 46] on span "Reports" at bounding box center [155, 42] width 25 height 12
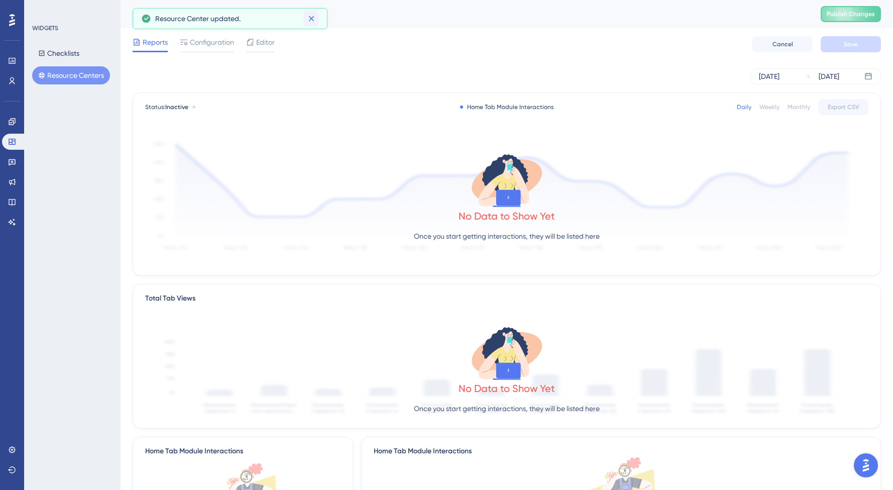
click at [316, 17] on button at bounding box center [311, 19] width 16 height 16
click at [12, 138] on icon at bounding box center [12, 142] width 8 height 8
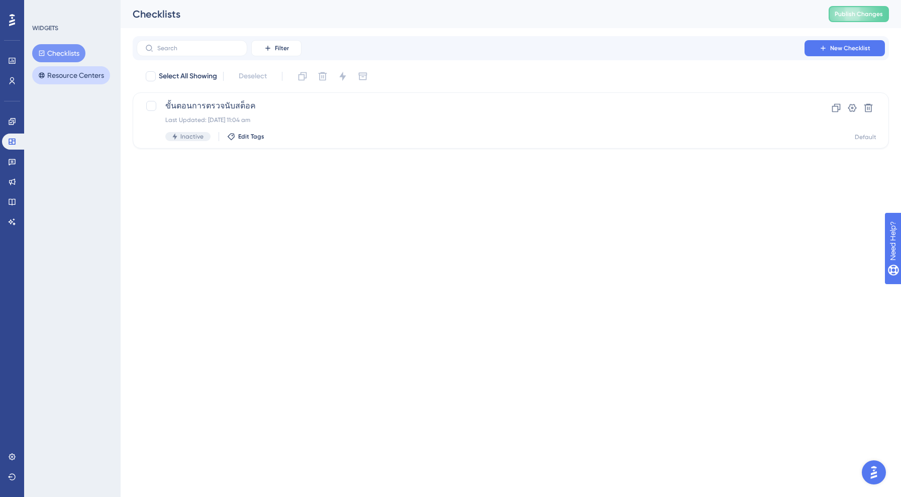
click at [87, 76] on button "Resource Centers" at bounding box center [71, 75] width 78 height 18
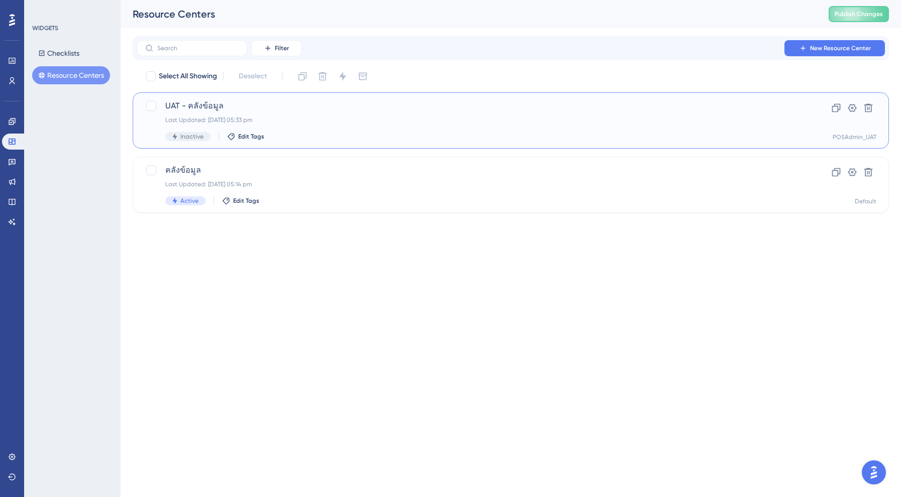
click at [281, 105] on span "UAT - คลังข้อมูล" at bounding box center [470, 106] width 610 height 12
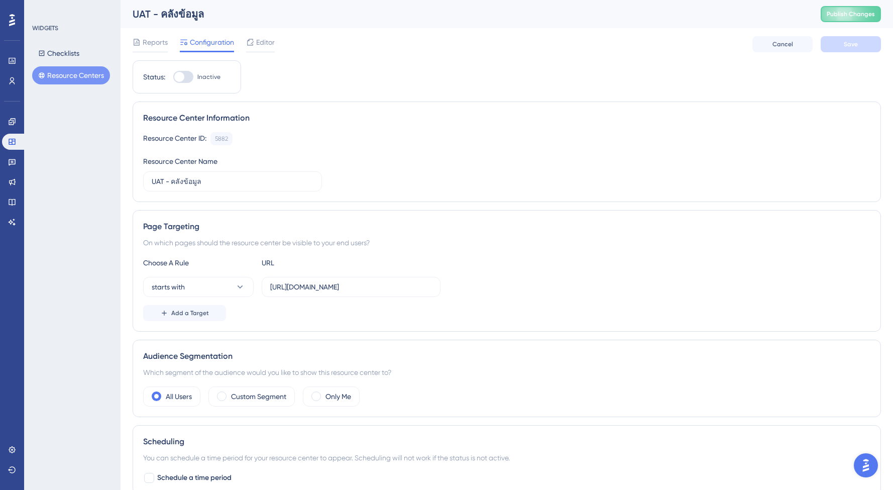
click at [190, 77] on div at bounding box center [183, 77] width 20 height 12
click at [173, 77] on input "Inactive" at bounding box center [173, 77] width 1 height 1
checkbox input "false"
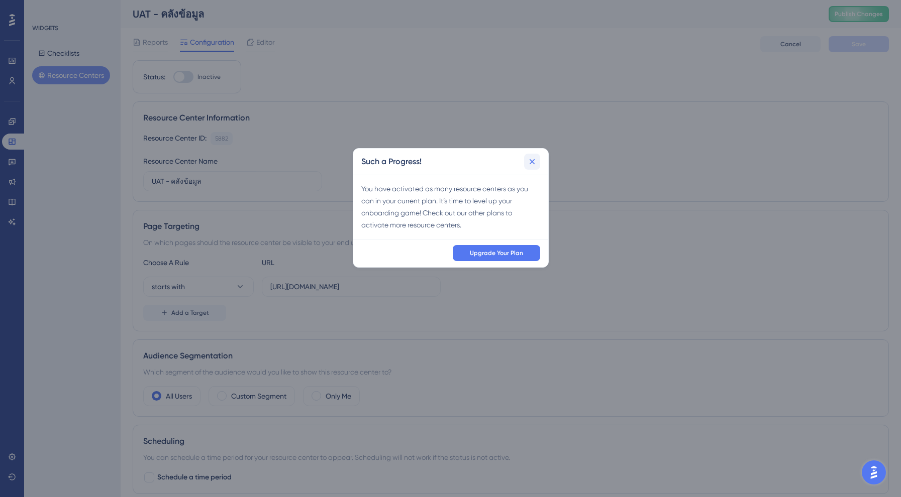
click at [531, 167] on button at bounding box center [532, 162] width 16 height 16
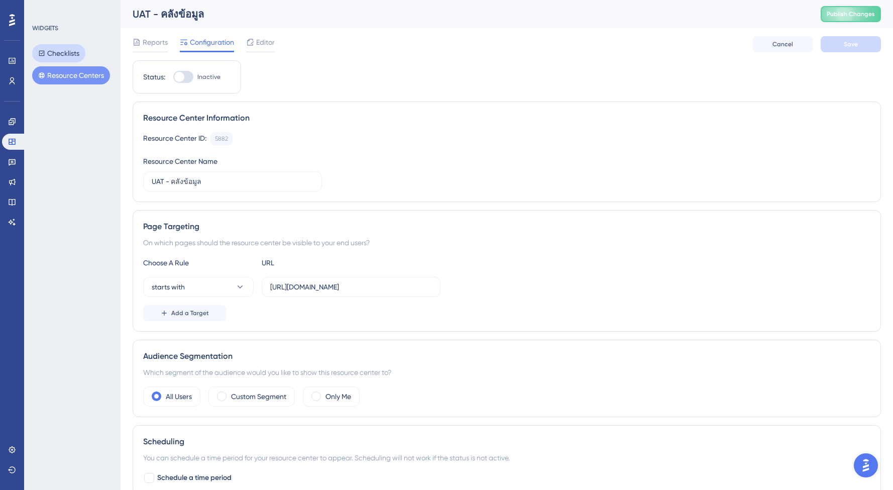
click at [62, 52] on button "Checklists" at bounding box center [58, 53] width 53 height 18
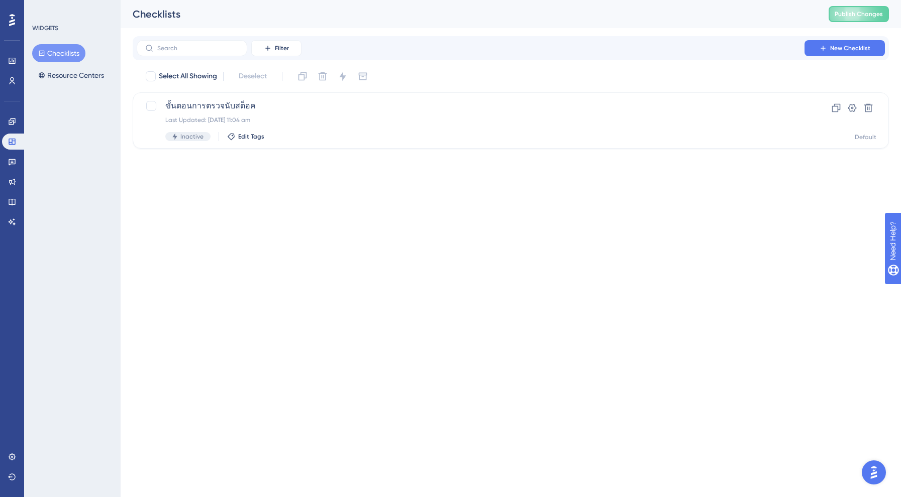
click at [288, 0] on html "Performance Users Engagement Widgets Feedback Product Updates Knowledge Base AI…" at bounding box center [450, 0] width 901 height 0
click at [16, 124] on icon at bounding box center [12, 122] width 8 height 8
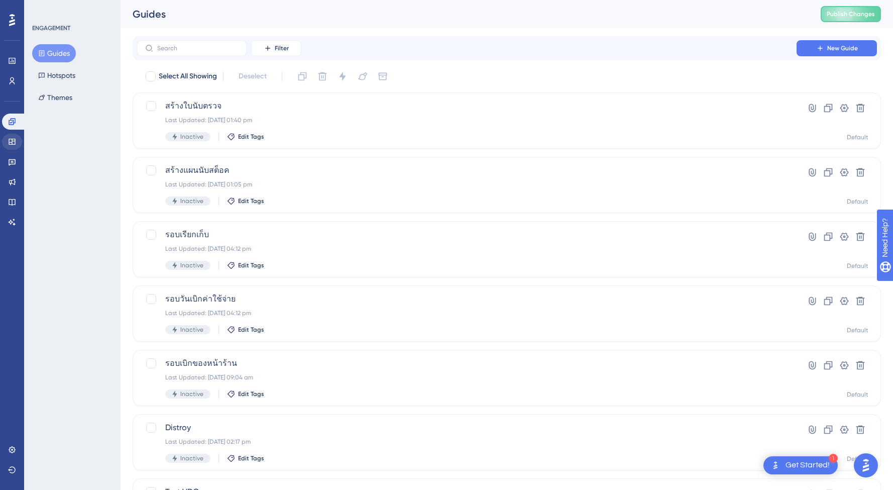
click at [10, 138] on icon at bounding box center [12, 142] width 8 height 8
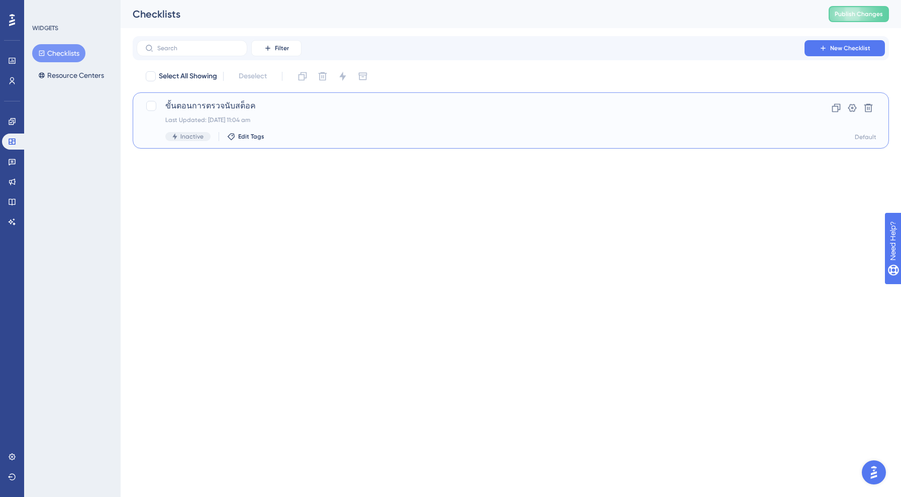
click at [221, 113] on div "ขั้นตอนการตรวจนับสต็อค Last Updated: [DATE] 11:04 am Inactive Edit Tags" at bounding box center [470, 120] width 610 height 41
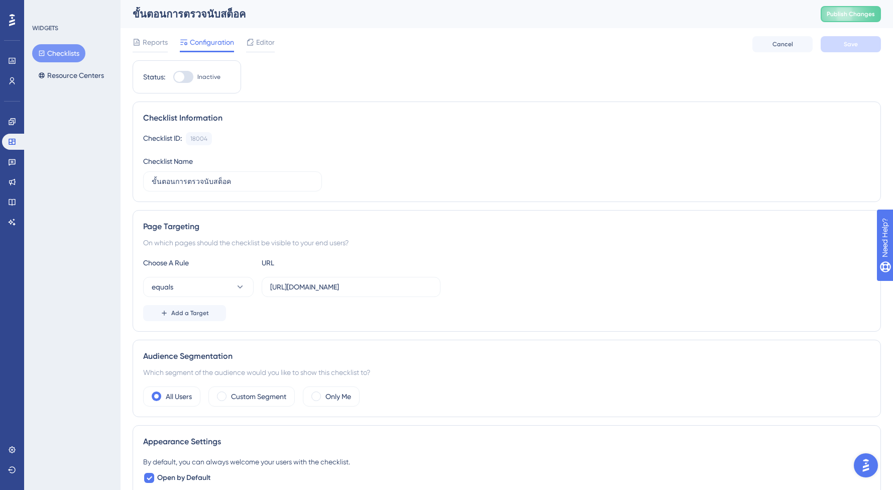
click at [265, 34] on div "Reports Configuration Editor Cancel Save" at bounding box center [507, 44] width 749 height 32
click at [50, 77] on button "Resource Centers" at bounding box center [71, 75] width 78 height 18
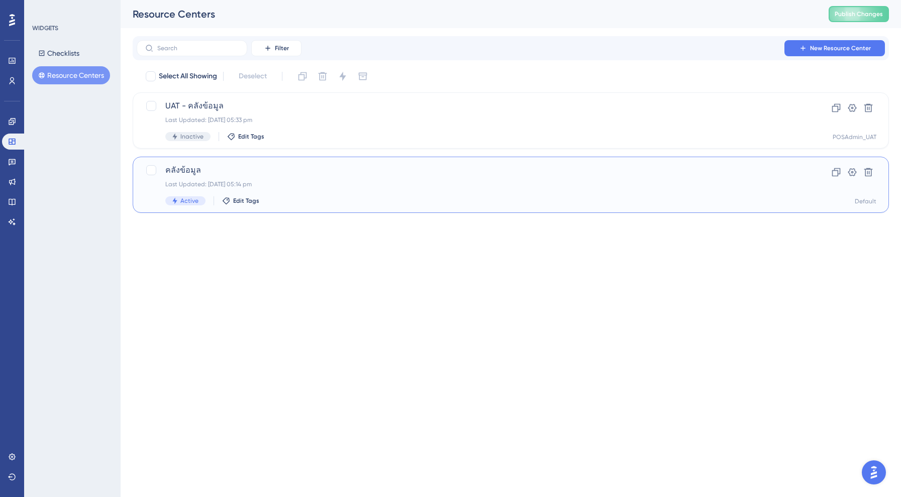
click at [249, 165] on span "คลังข้อมูล" at bounding box center [470, 170] width 610 height 12
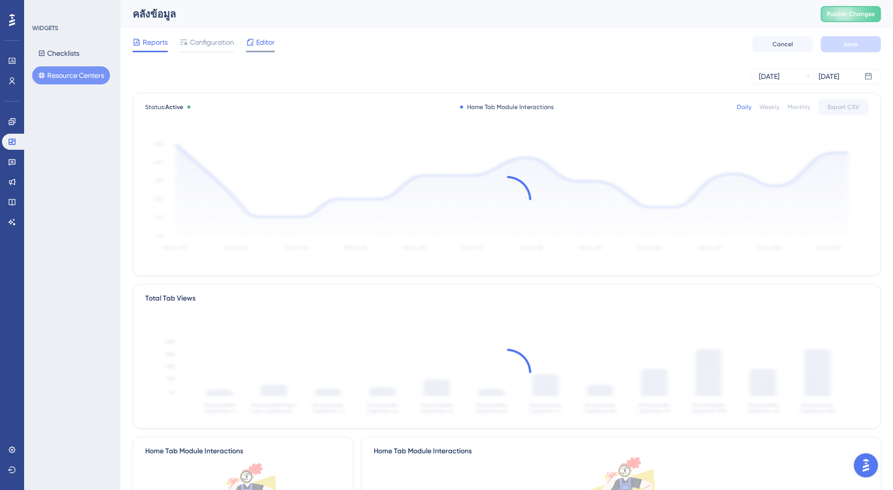
click at [259, 45] on span "Editor" at bounding box center [265, 42] width 19 height 12
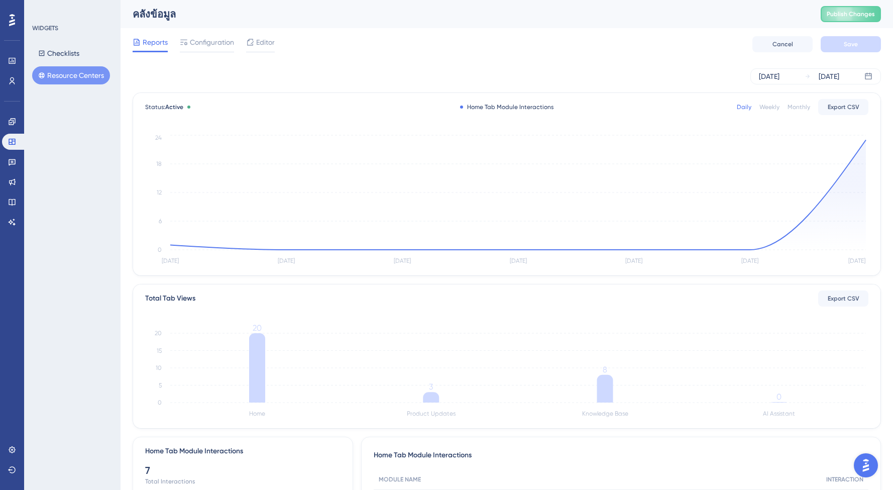
click at [85, 76] on button "Resource Centers" at bounding box center [71, 75] width 78 height 18
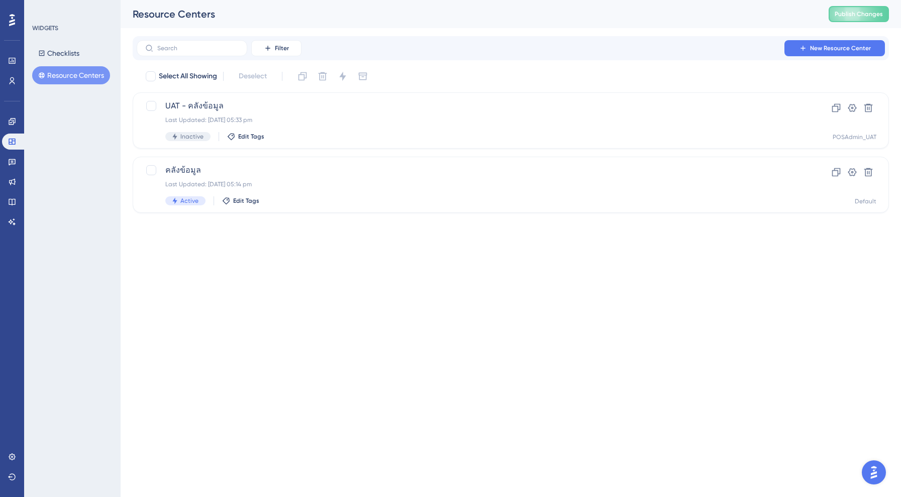
click at [342, 0] on html "Performance Users Engagement Widgets Feedback Product Updates Knowledge Base AI…" at bounding box center [450, 0] width 901 height 0
click at [14, 165] on icon at bounding box center [12, 162] width 8 height 8
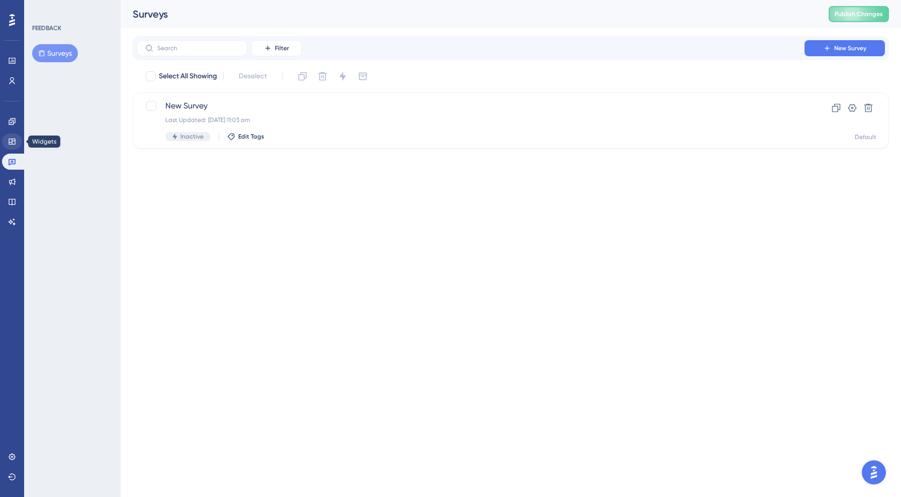
click at [14, 141] on icon at bounding box center [12, 142] width 7 height 6
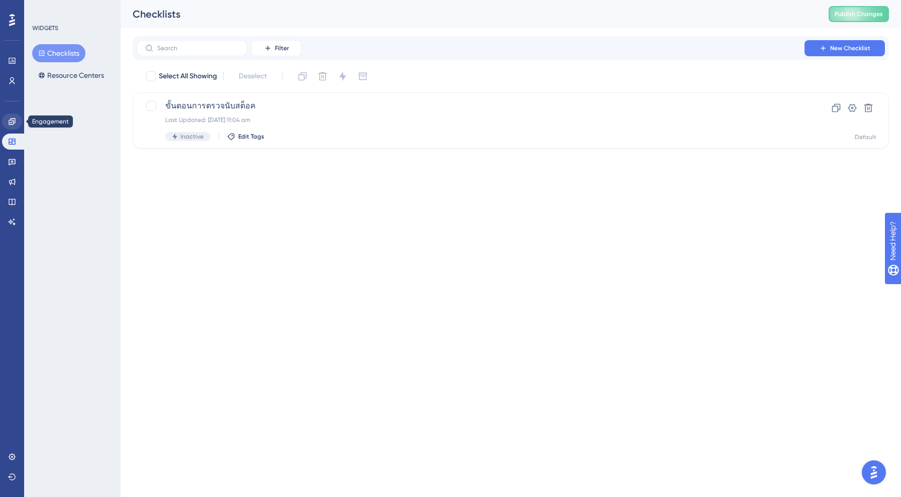
click at [14, 120] on icon at bounding box center [12, 122] width 8 height 8
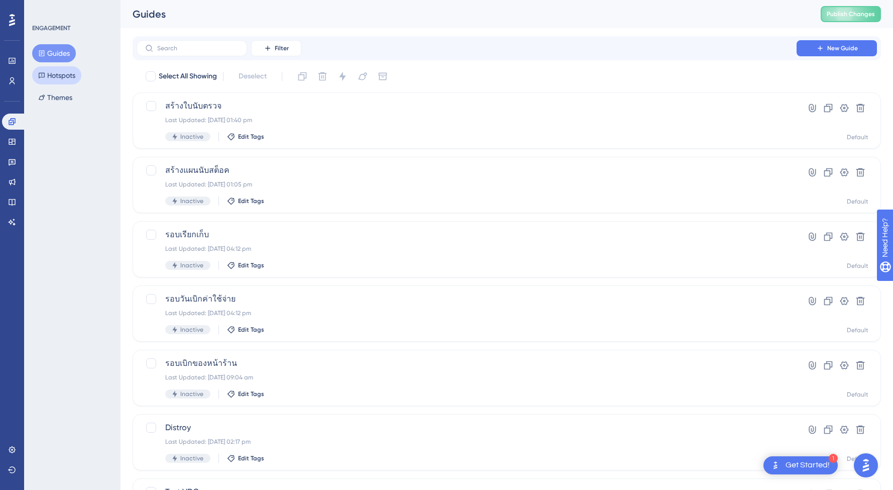
click at [61, 80] on button "Hotspots" at bounding box center [56, 75] width 49 height 18
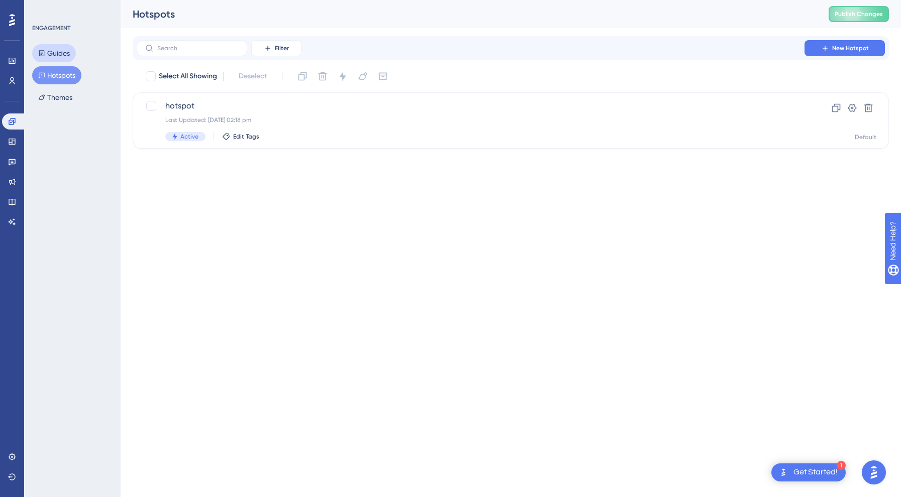
click at [61, 51] on button "Guides" at bounding box center [54, 53] width 44 height 18
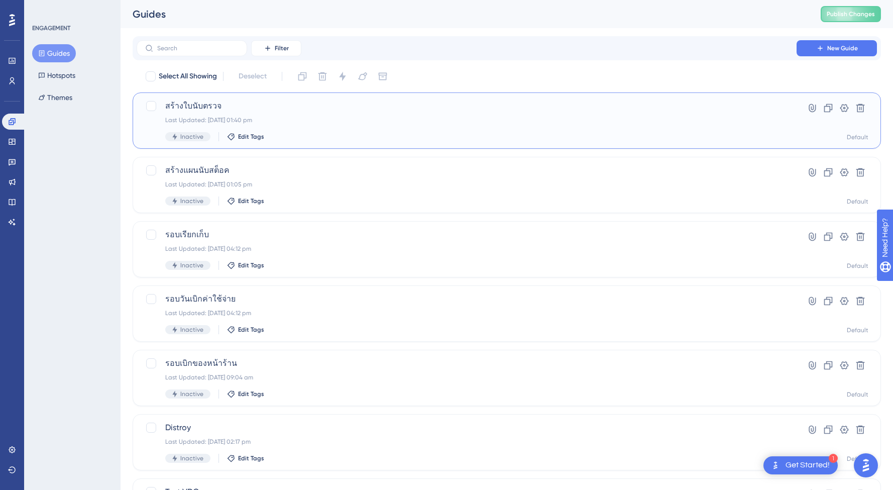
click at [672, 131] on div "สร้างใบนับตรวจ Last Updated: [DATE] 01:40 pm Inactive Edit Tags" at bounding box center [466, 120] width 603 height 41
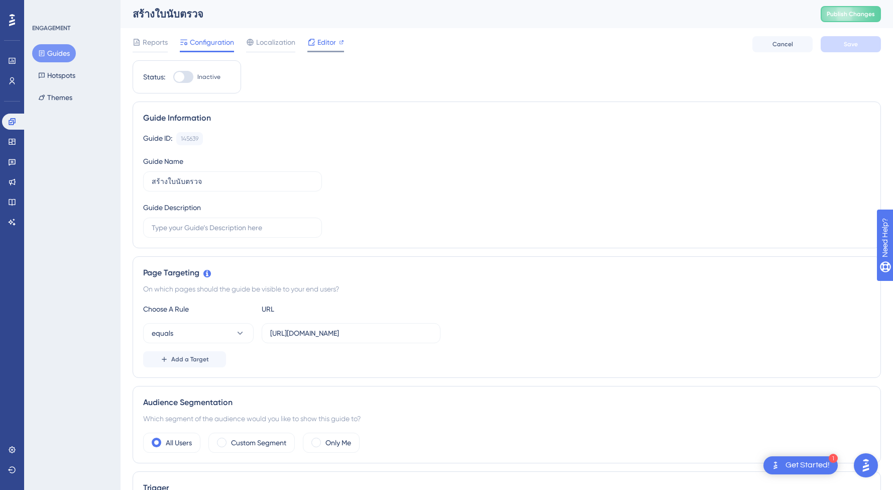
click at [318, 43] on span "Editor" at bounding box center [326, 42] width 19 height 12
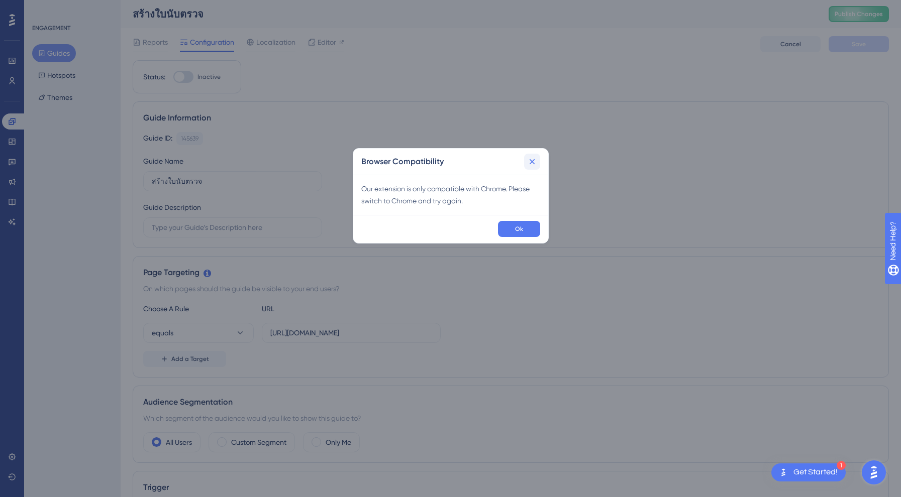
click at [534, 160] on icon at bounding box center [532, 162] width 6 height 6
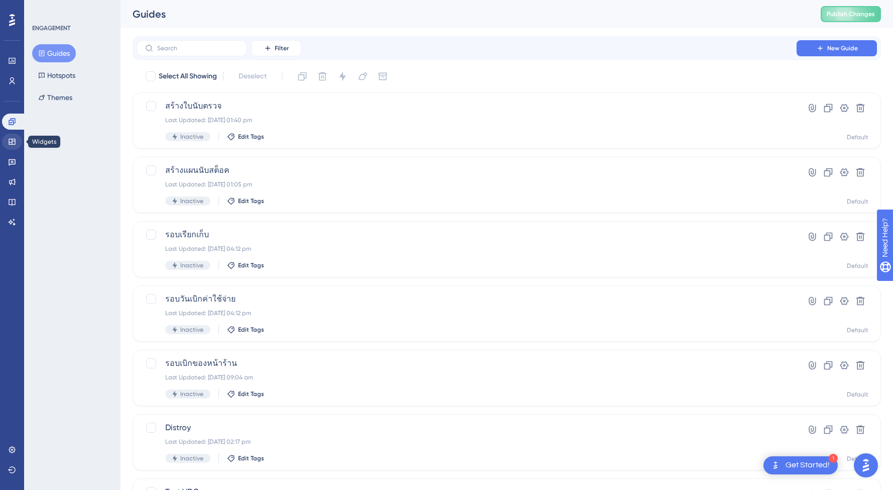
click at [9, 141] on icon at bounding box center [12, 142] width 8 height 8
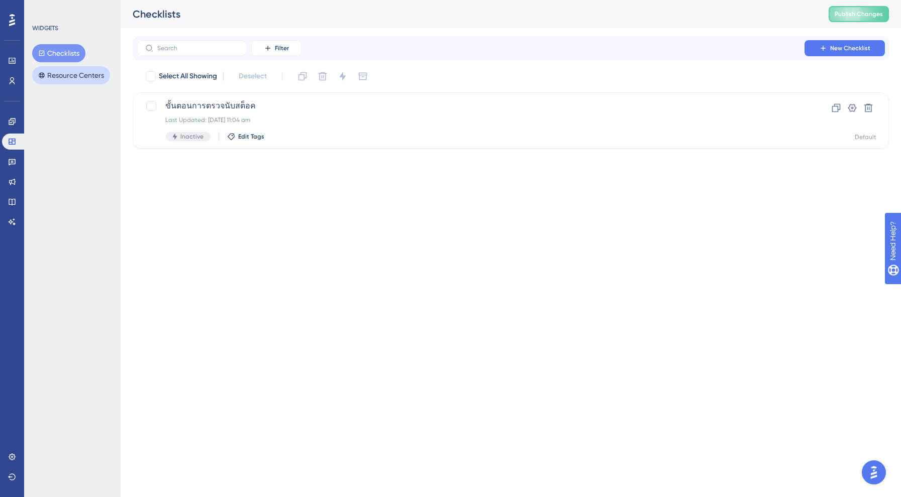
click at [87, 78] on button "Resource Centers" at bounding box center [71, 75] width 78 height 18
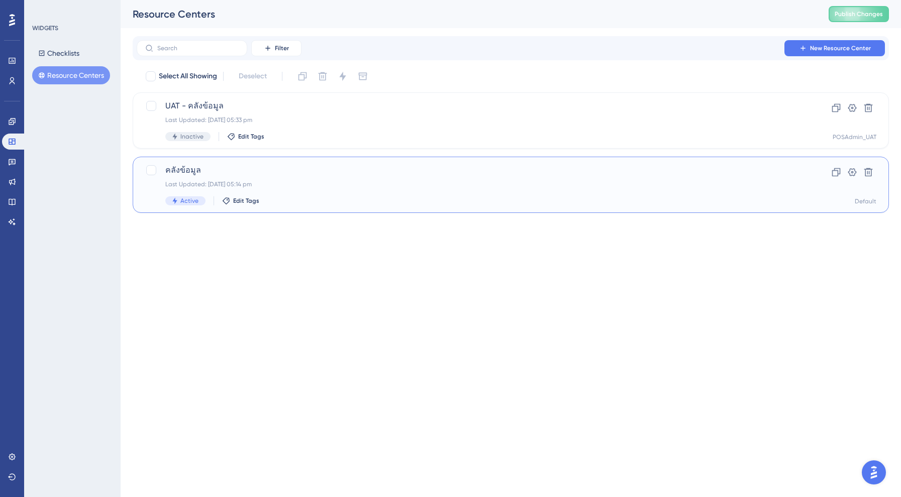
click at [293, 181] on div "Last Updated: [DATE] 05:14 pm" at bounding box center [470, 184] width 610 height 8
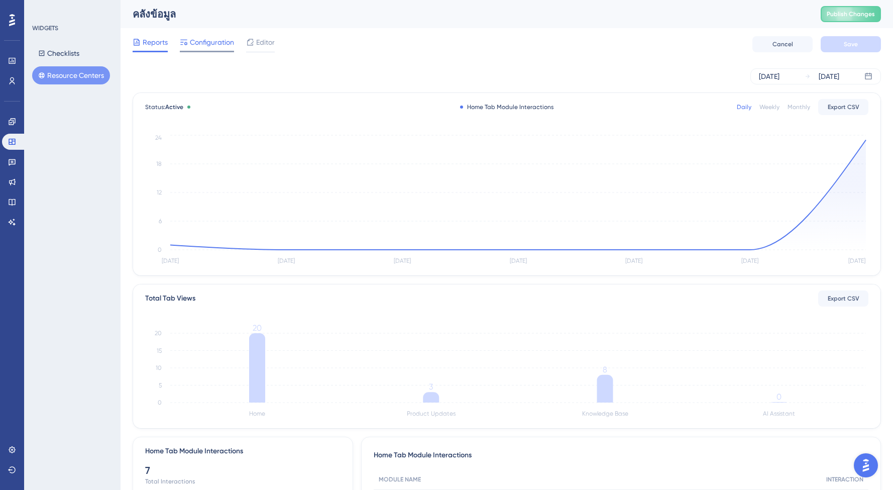
click at [202, 38] on span "Configuration" at bounding box center [212, 42] width 44 height 12
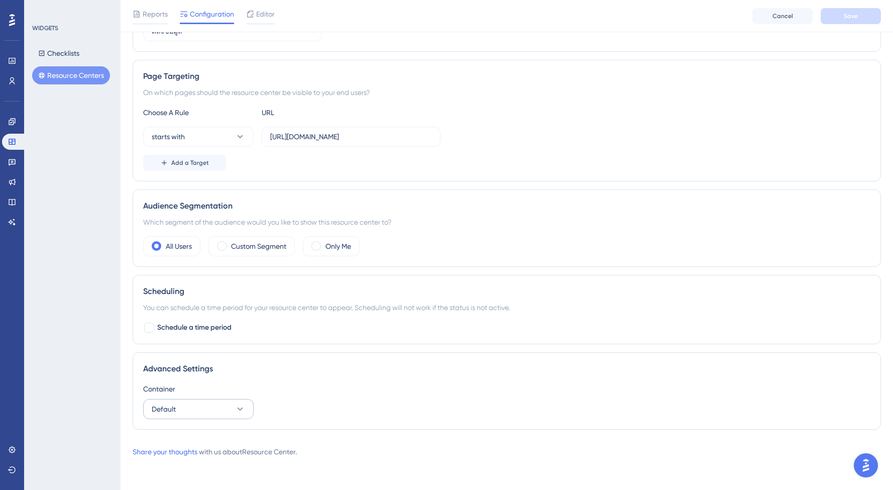
scroll to position [154, 0]
click at [182, 409] on button "Default" at bounding box center [198, 409] width 111 height 20
click at [359, 359] on div "Advanced Settings Container Default POSAdmin_UAT POSAdmin_UAT Default Default" at bounding box center [507, 390] width 749 height 77
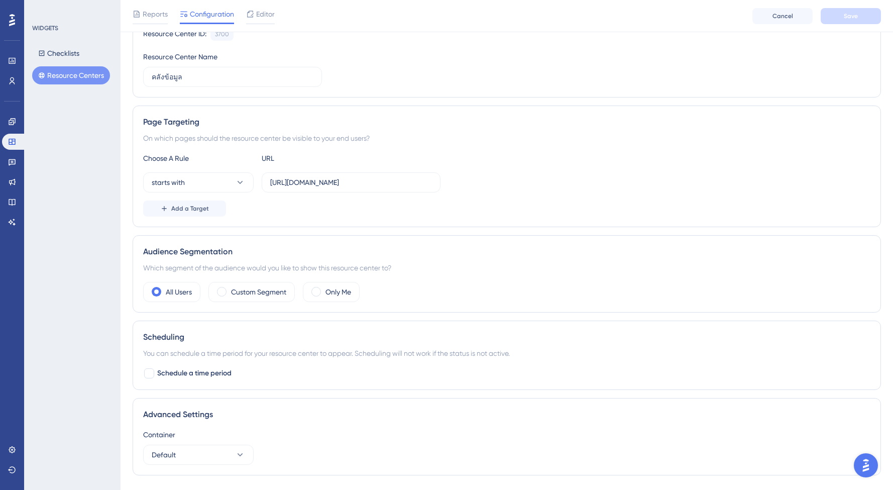
scroll to position [99, 0]
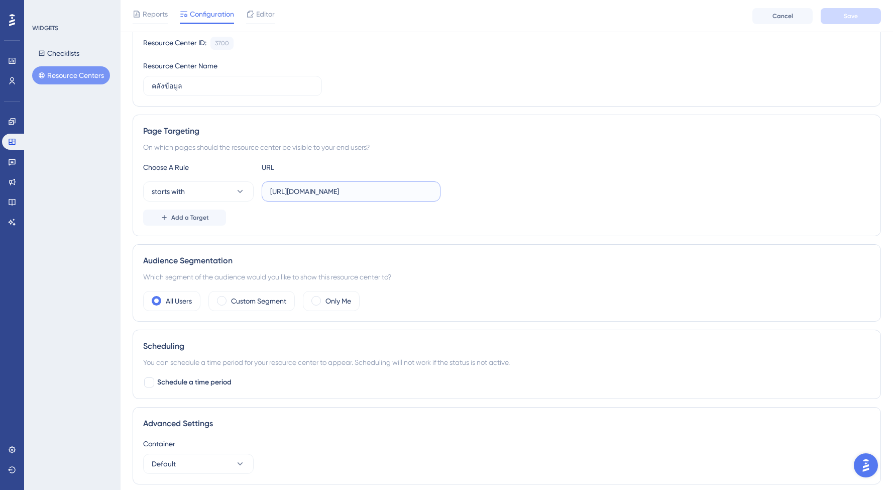
click at [345, 191] on input "[URL][DOMAIN_NAME]" at bounding box center [351, 191] width 162 height 11
click at [321, 264] on div "Audience Segmentation" at bounding box center [506, 261] width 727 height 12
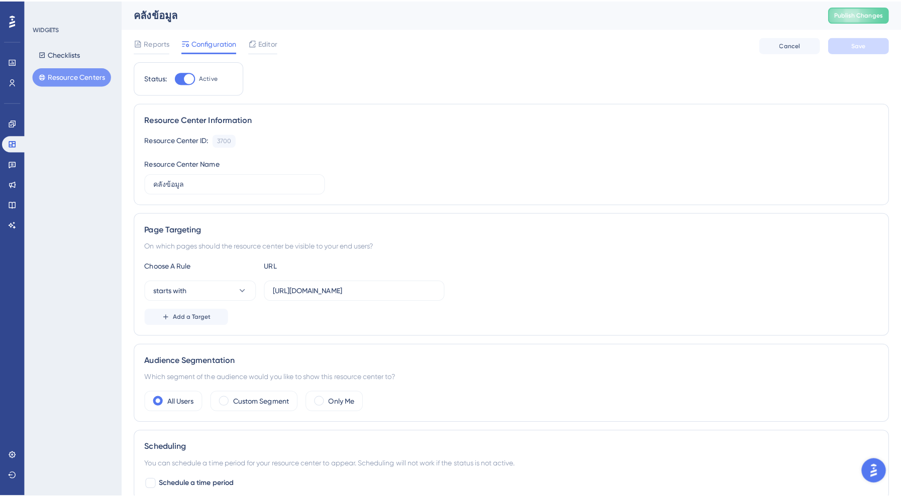
scroll to position [0, 0]
click at [343, 285] on input "[URL][DOMAIN_NAME]" at bounding box center [351, 286] width 162 height 11
click at [337, 302] on div "Choose A Rule URL starts with [URL][DOMAIN_NAME] Add a Target" at bounding box center [506, 289] width 727 height 64
click at [336, 290] on input "[URL][DOMAIN_NAME]" at bounding box center [351, 286] width 162 height 11
click at [344, 287] on input "[URL][DOMAIN_NAME]" at bounding box center [351, 286] width 162 height 11
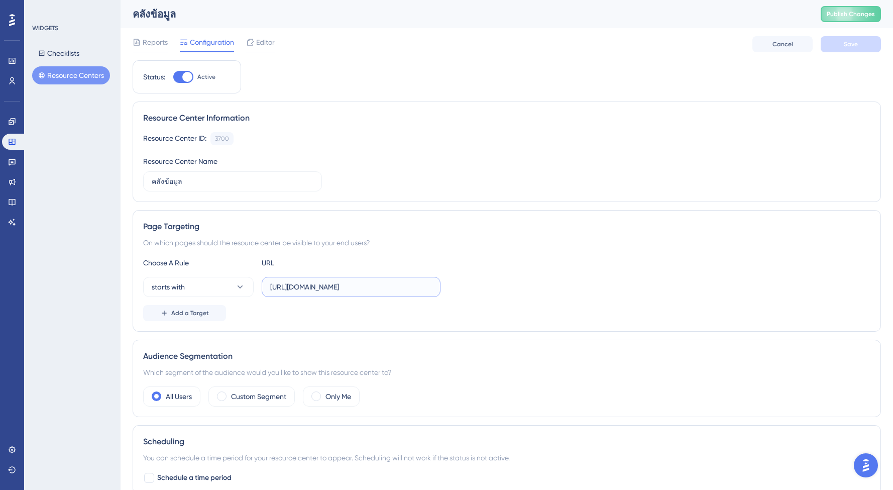
drag, startPoint x: 342, startPoint y: 288, endPoint x: 336, endPoint y: 289, distance: 6.6
click at [336, 289] on input "[URL][DOMAIN_NAME]" at bounding box center [351, 286] width 162 height 11
click at [346, 287] on input "[URL][DOMAIN_NAME]" at bounding box center [351, 286] width 162 height 11
click at [346, 310] on div "Add a Target" at bounding box center [506, 313] width 727 height 16
click at [55, 52] on button "Checklists" at bounding box center [58, 53] width 53 height 18
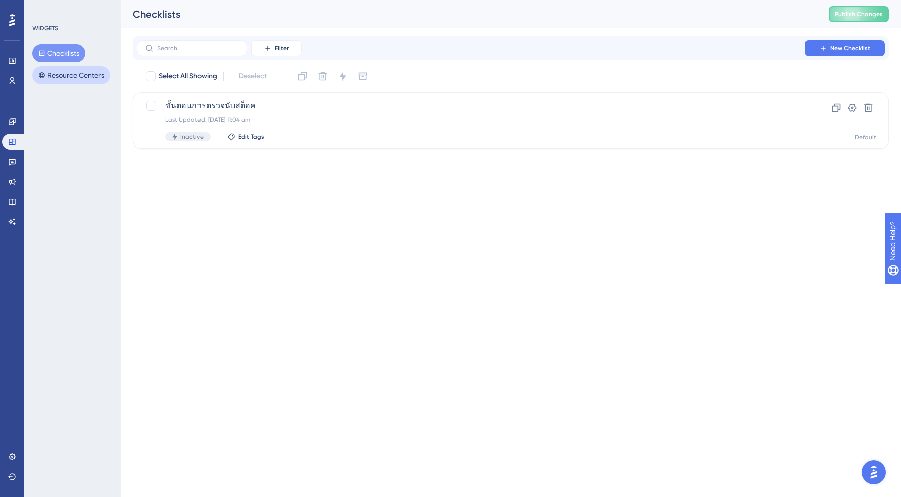
click at [40, 74] on icon at bounding box center [42, 75] width 6 height 6
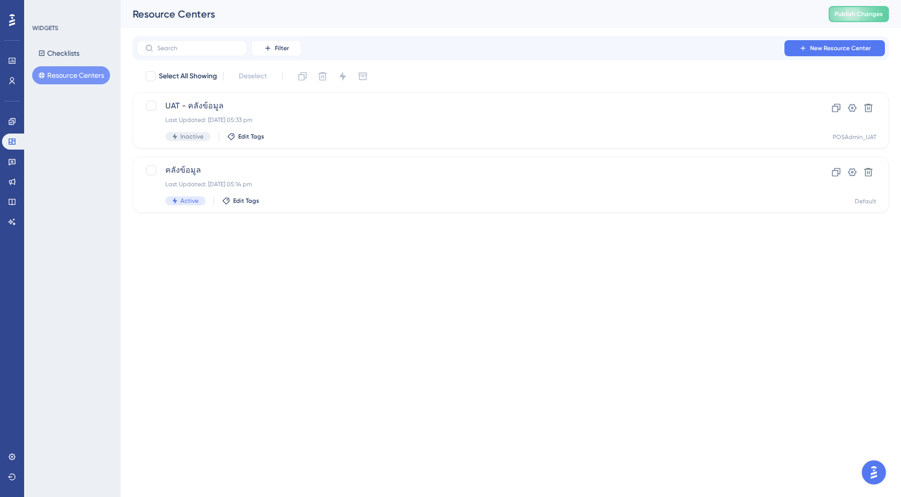
click at [235, 0] on html "Performance Users Engagement Widgets Feedback Product Updates Knowledge Base AI…" at bounding box center [450, 0] width 901 height 0
click at [270, 175] on span "คลังข้อมูล" at bounding box center [470, 170] width 610 height 12
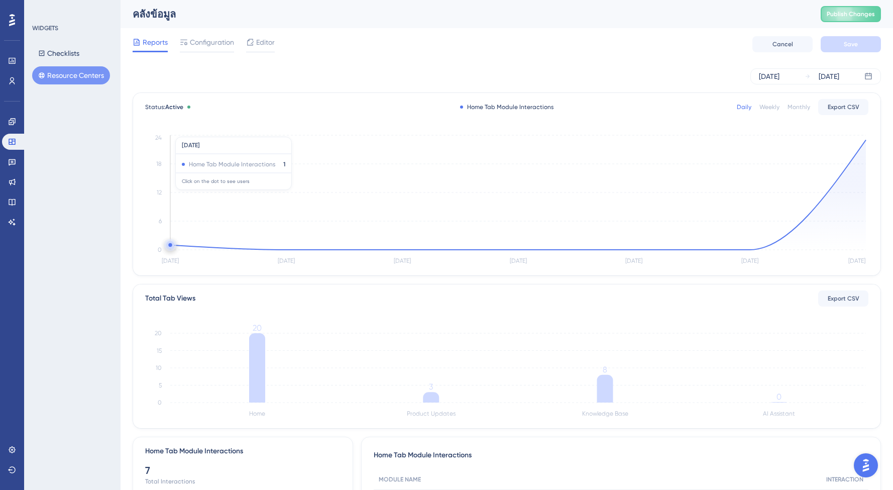
scroll to position [0, 1]
click at [63, 76] on button "Resource Centers" at bounding box center [71, 75] width 78 height 18
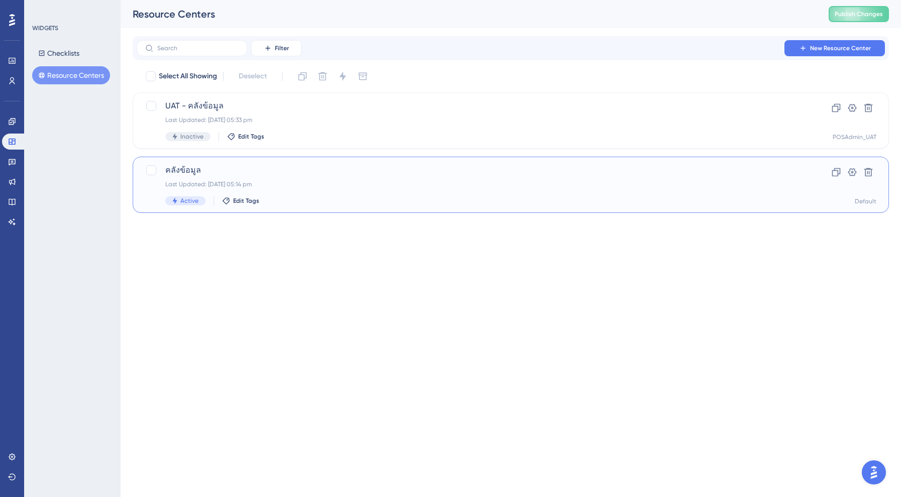
click at [310, 188] on div "Last Updated: [DATE] 05:14 pm" at bounding box center [470, 184] width 610 height 8
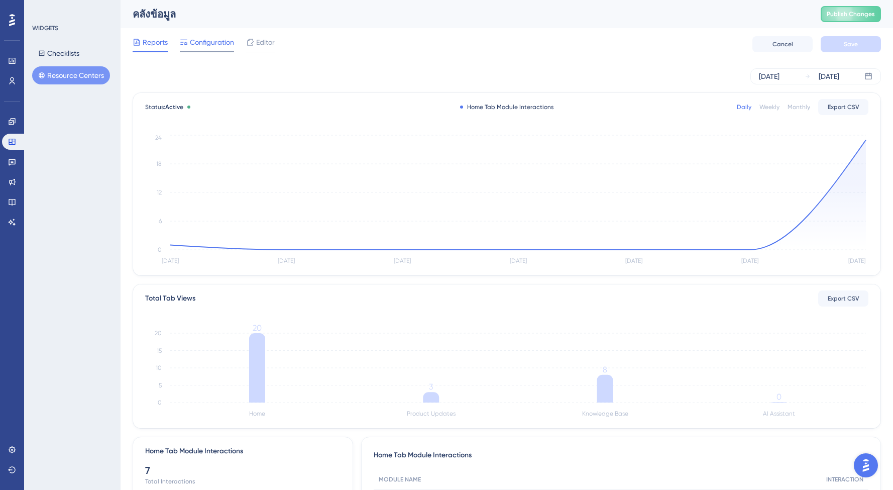
click at [213, 49] on div "Configuration" at bounding box center [207, 44] width 54 height 16
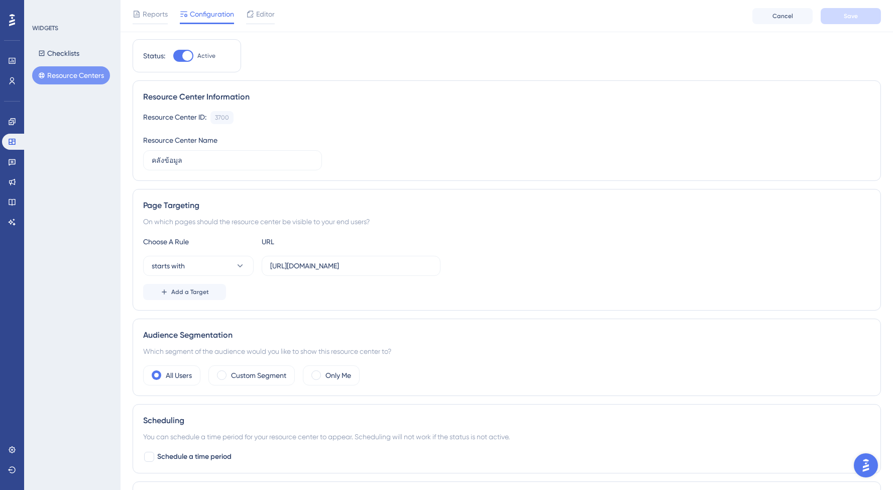
scroll to position [41, 0]
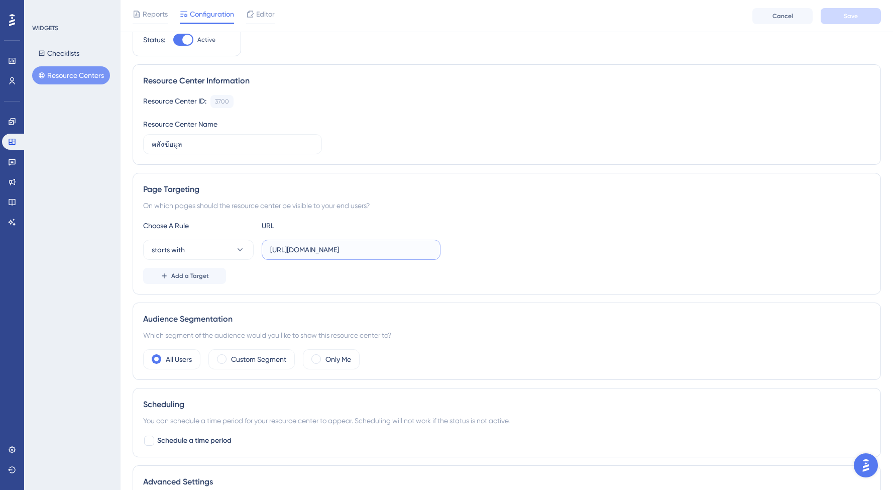
click at [307, 252] on input "[URL][DOMAIN_NAME]" at bounding box center [351, 249] width 162 height 11
click at [340, 248] on input "[URL][DOMAIN_NAME]" at bounding box center [351, 249] width 162 height 11
click at [345, 285] on div "Page Targeting On which pages should the resource center be visible to your end…" at bounding box center [507, 234] width 749 height 122
click at [263, 11] on span "Editor" at bounding box center [265, 14] width 19 height 12
